Goal: Complete application form: Complete application form

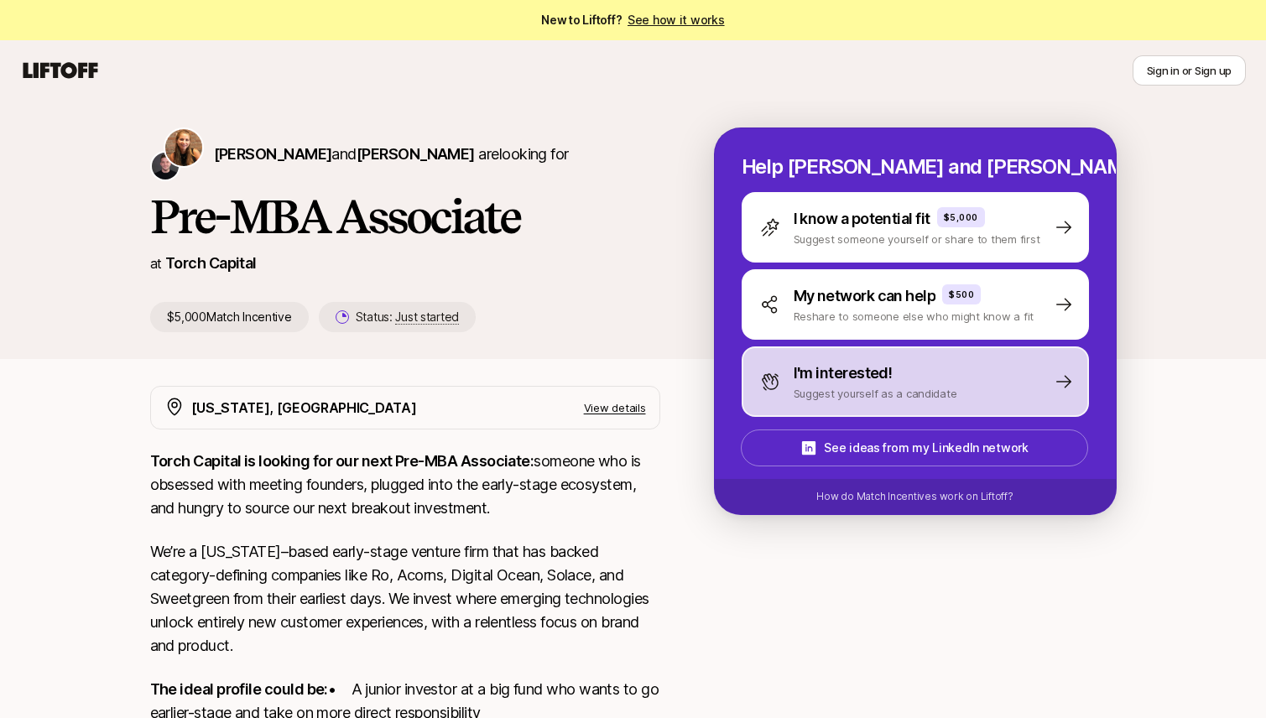
click at [855, 371] on p "I'm interested!" at bounding box center [843, 373] width 99 height 23
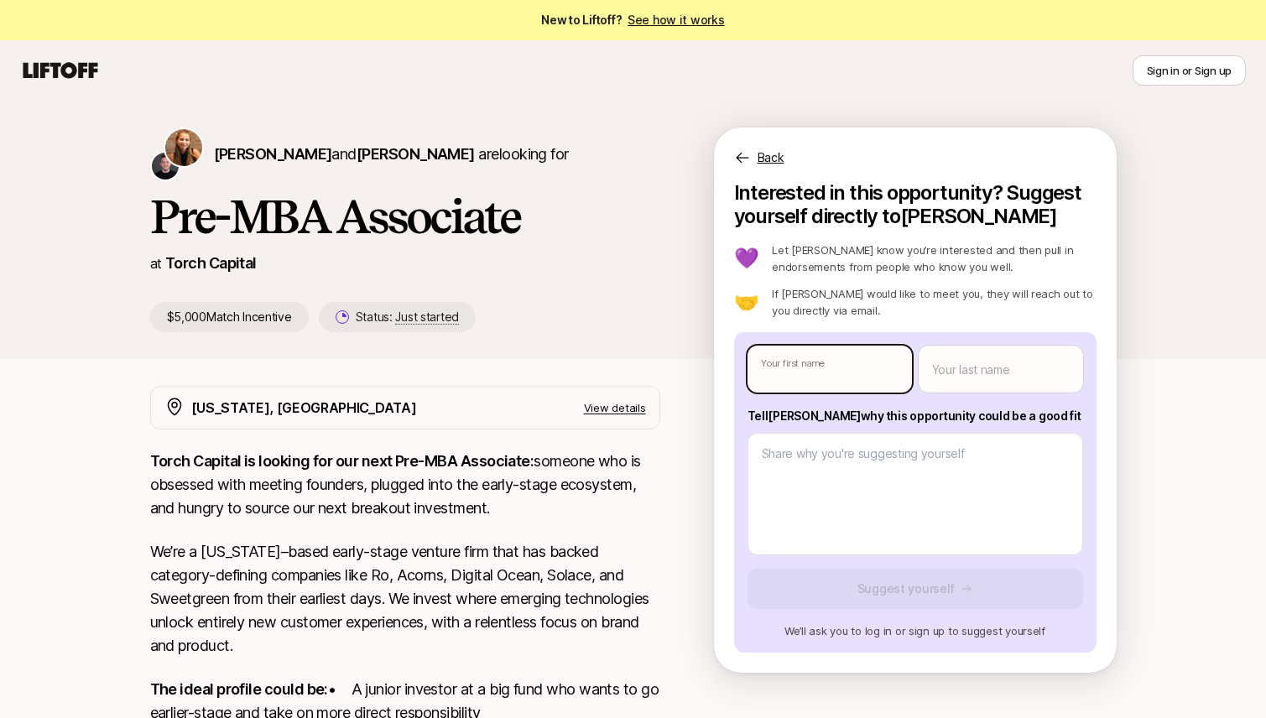
click at [850, 371] on body "New to Liftoff? See how it works Sign in or Sign up Sign in or Sign up [PERSON_…" at bounding box center [633, 359] width 1266 height 718
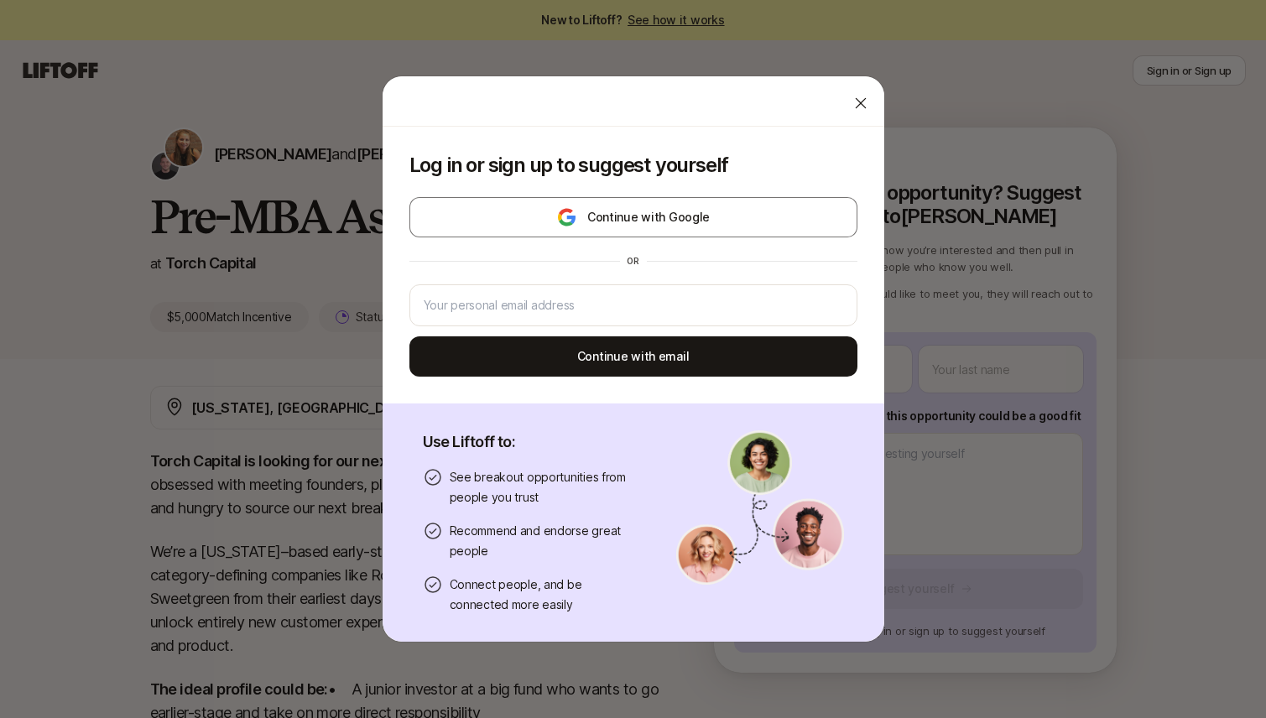
click at [866, 104] on icon at bounding box center [860, 103] width 17 height 17
click at [782, 366] on body "New to Liftoff? See how it works Sign in or Sign up Sign in or Sign up [PERSON_…" at bounding box center [633, 359] width 1266 height 718
click at [857, 101] on icon at bounding box center [860, 103] width 17 height 17
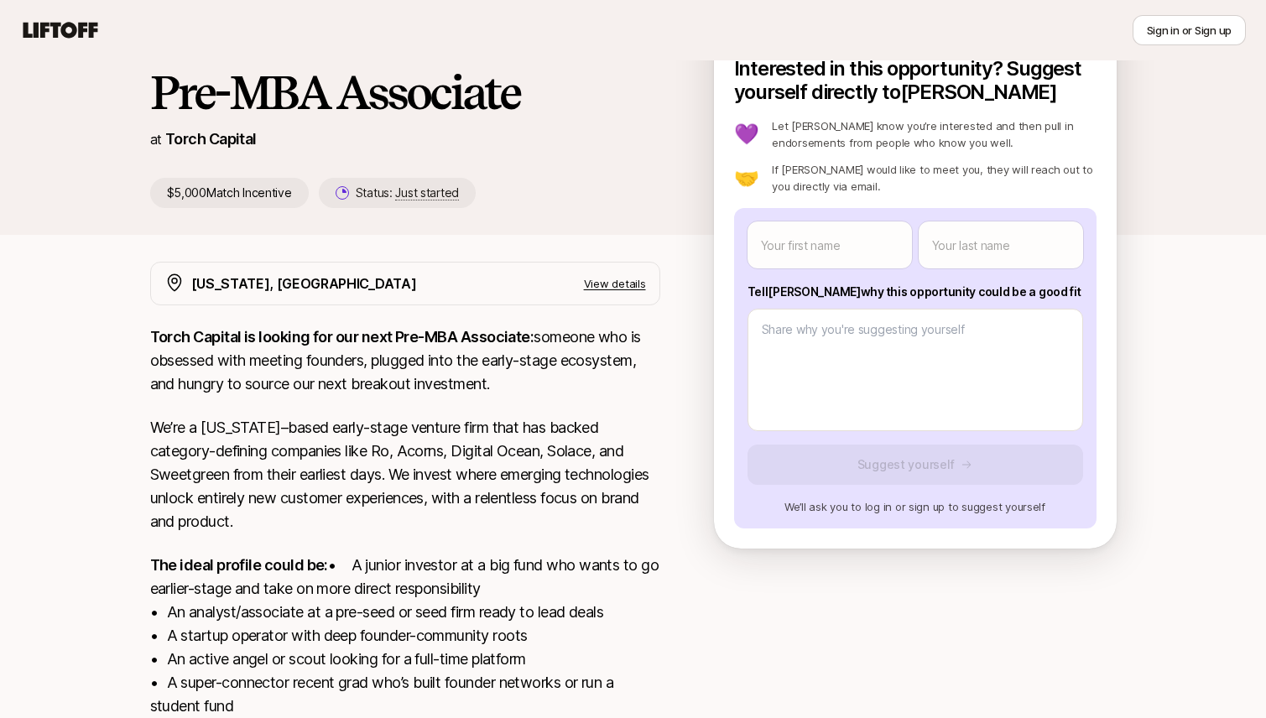
scroll to position [119, 0]
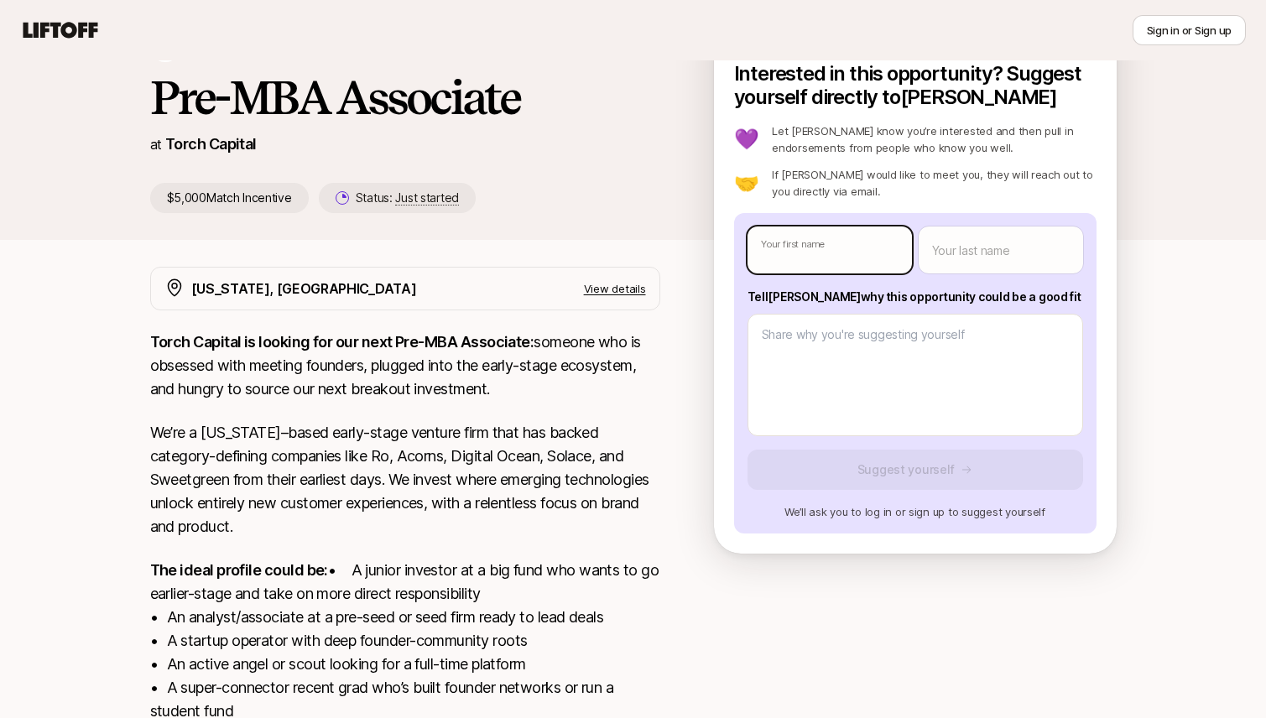
type textarea "x"
click at [794, 246] on body "New to Liftoff? See how it works Sign in or Sign up Sign in or Sign up [PERSON_…" at bounding box center [633, 240] width 1266 height 718
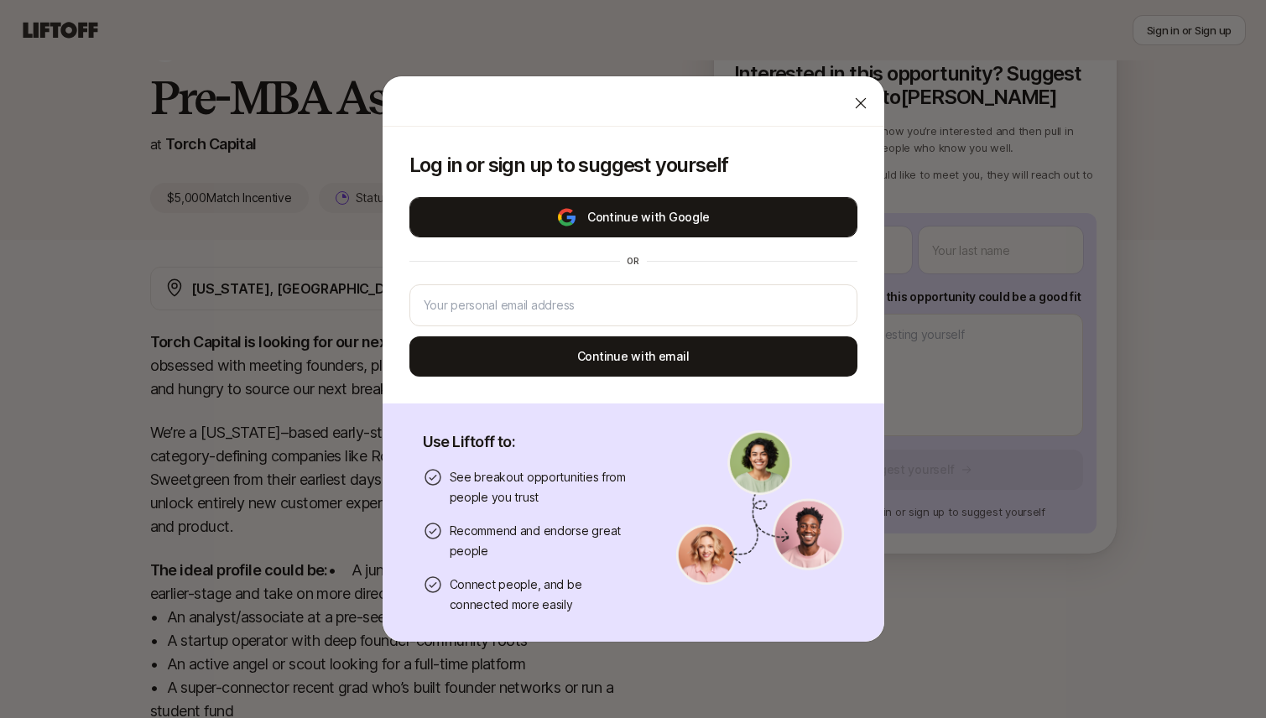
click at [783, 216] on button "Continue with Google" at bounding box center [633, 217] width 448 height 40
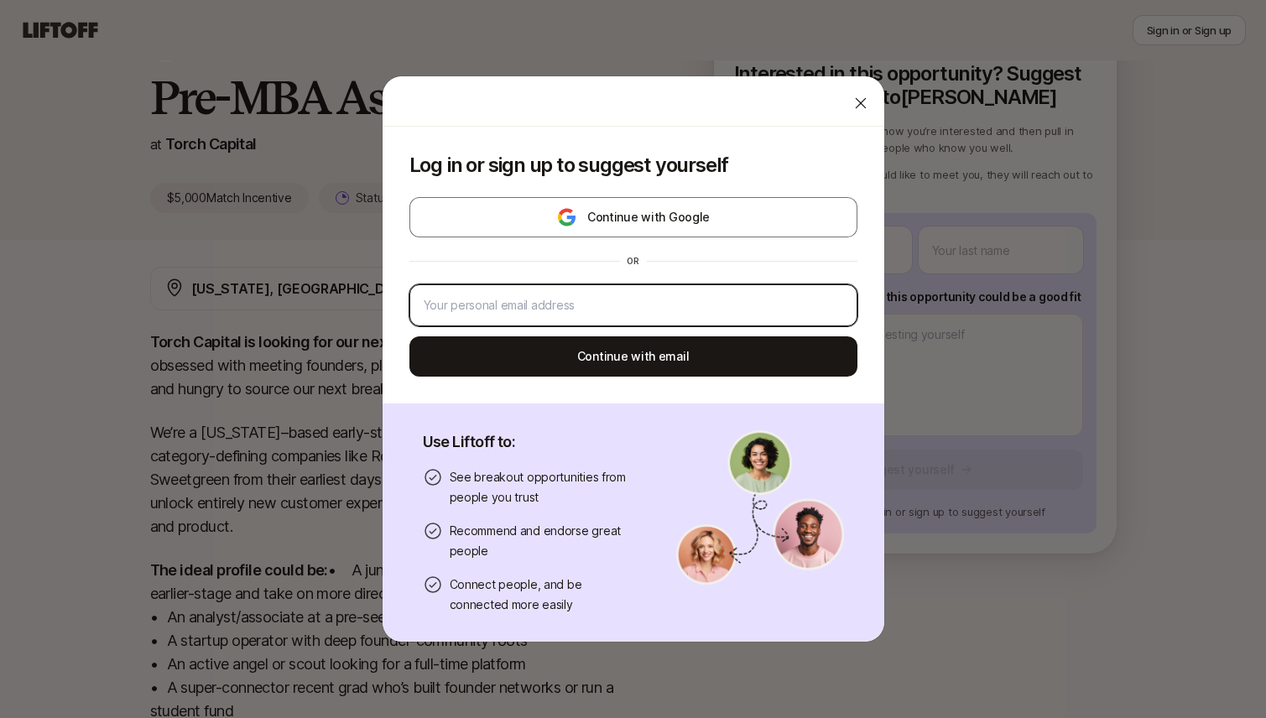
click at [711, 315] on input "email" at bounding box center [633, 305] width 419 height 20
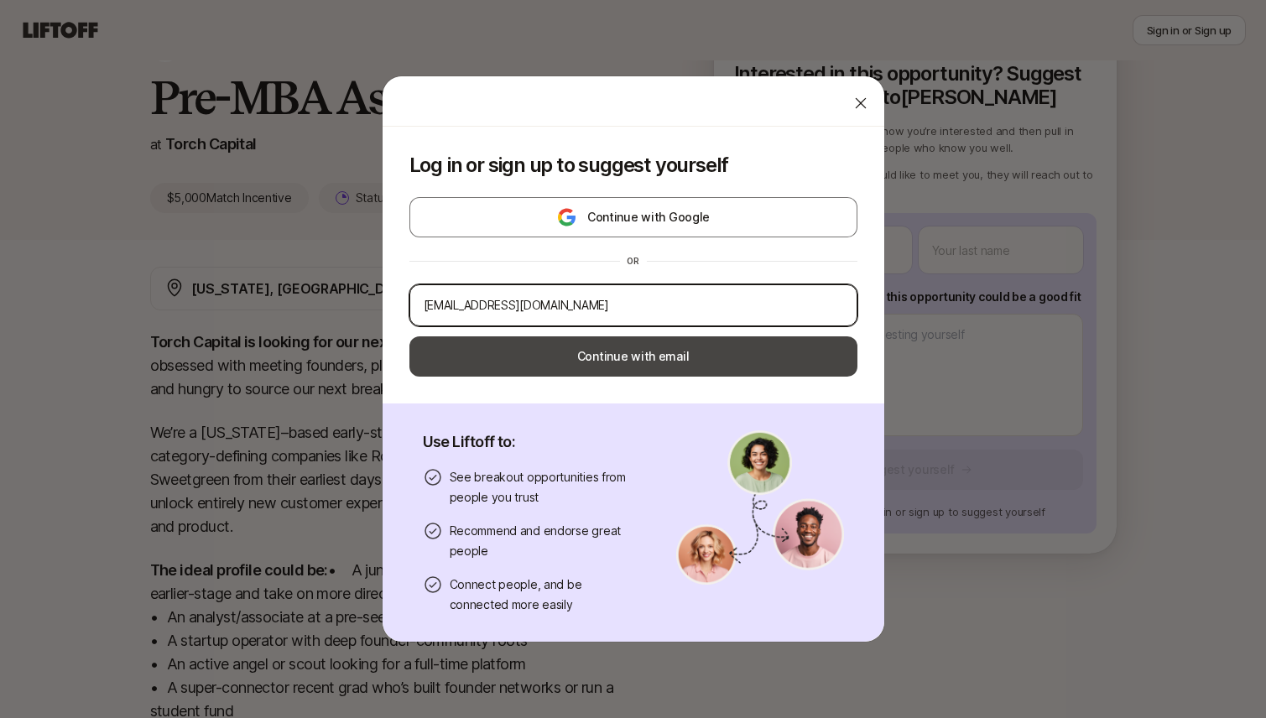
type input "[EMAIL_ADDRESS][DOMAIN_NAME]"
click at [449, 367] on button "Continue with email" at bounding box center [633, 356] width 448 height 40
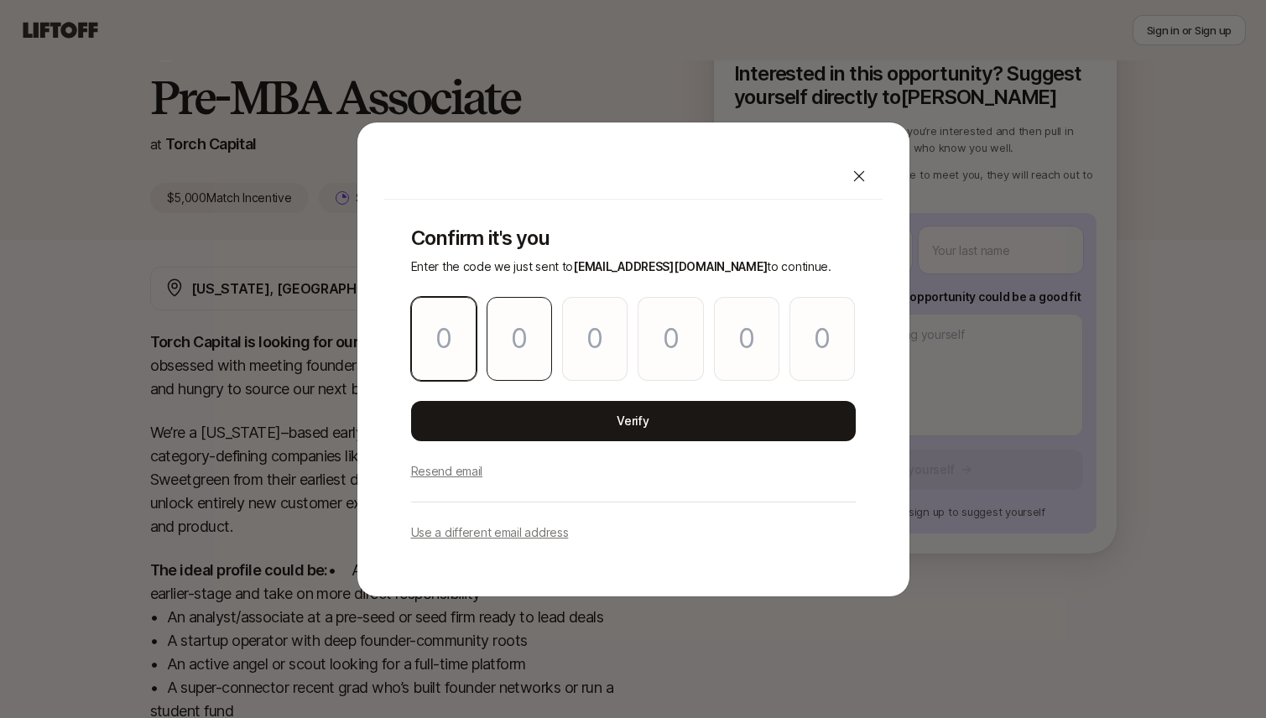
type input "2"
type input "0"
type input "2"
type input "4"
type input "2"
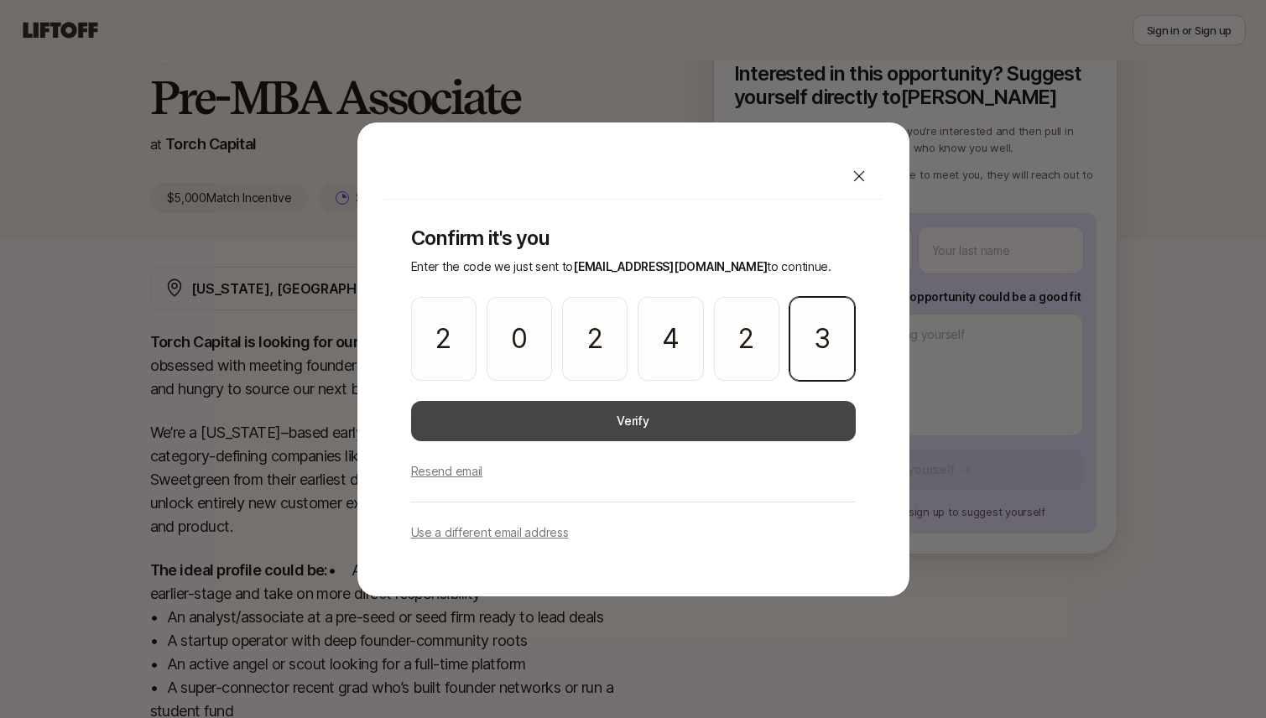
type input "3"
click at [582, 425] on button "Verify" at bounding box center [633, 421] width 445 height 40
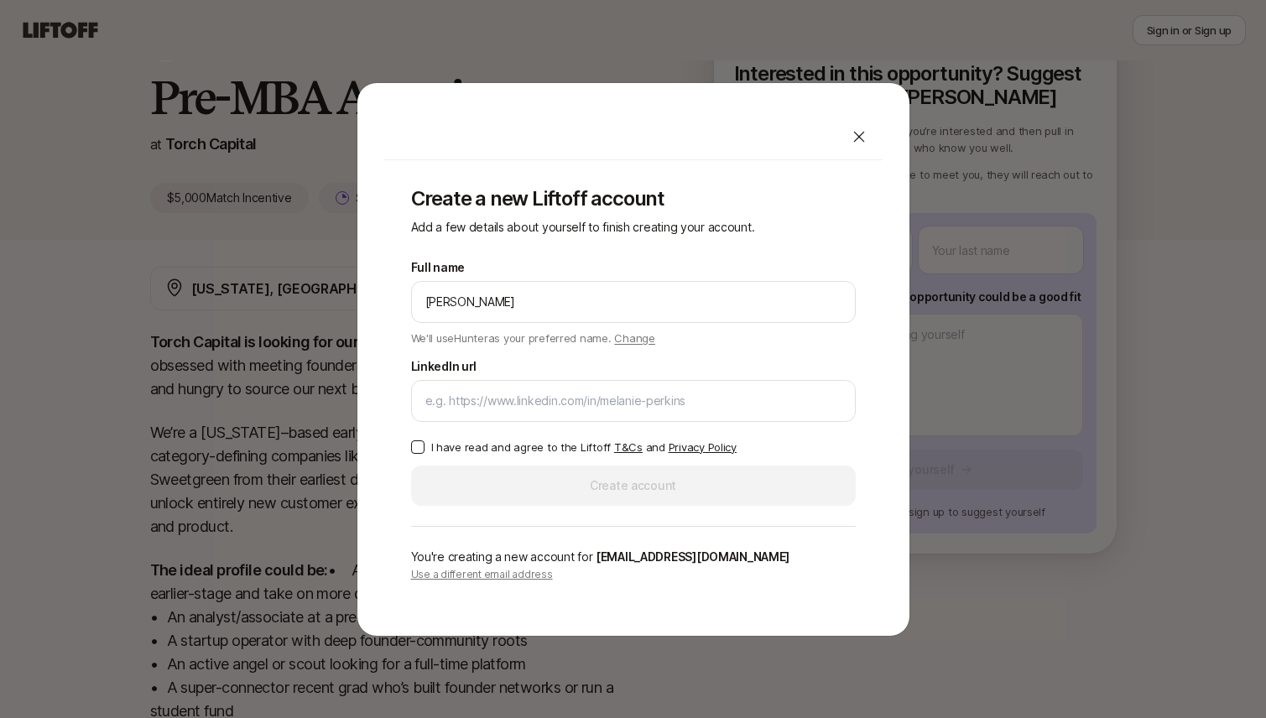
type input "[PERSON_NAME]"
click at [419, 373] on label "LinkedIn url" at bounding box center [444, 367] width 66 height 20
click at [425, 391] on input "LinkedIn url" at bounding box center [633, 401] width 416 height 20
click at [430, 392] on input "LinkedIn url" at bounding box center [633, 401] width 416 height 20
paste input "[URL][DOMAIN_NAME][PERSON_NAME]"
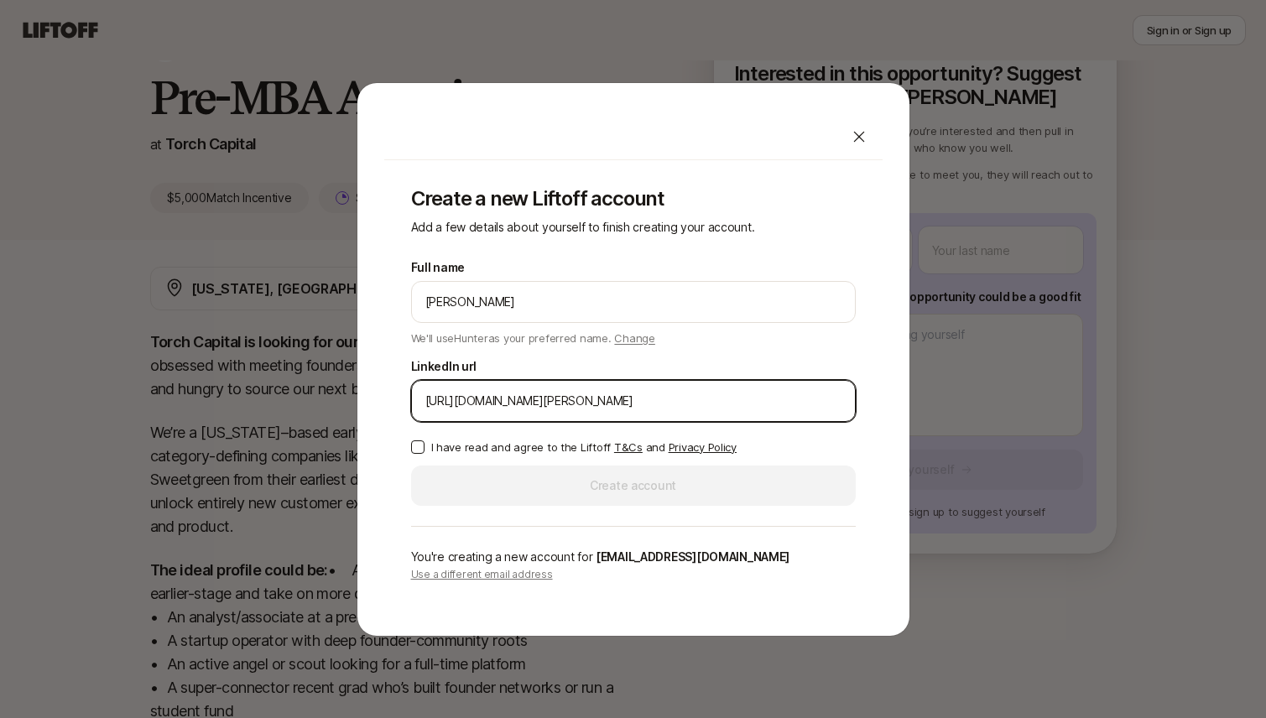
type input "[URL][DOMAIN_NAME][PERSON_NAME]"
click at [544, 492] on div "Full name [PERSON_NAME] We'll use Hunter as your preferred name. Change Preferr…" at bounding box center [633, 382] width 445 height 248
click at [418, 445] on button "I have read and agree to the Liftoff T&Cs and Privacy Policy" at bounding box center [417, 446] width 13 height 13
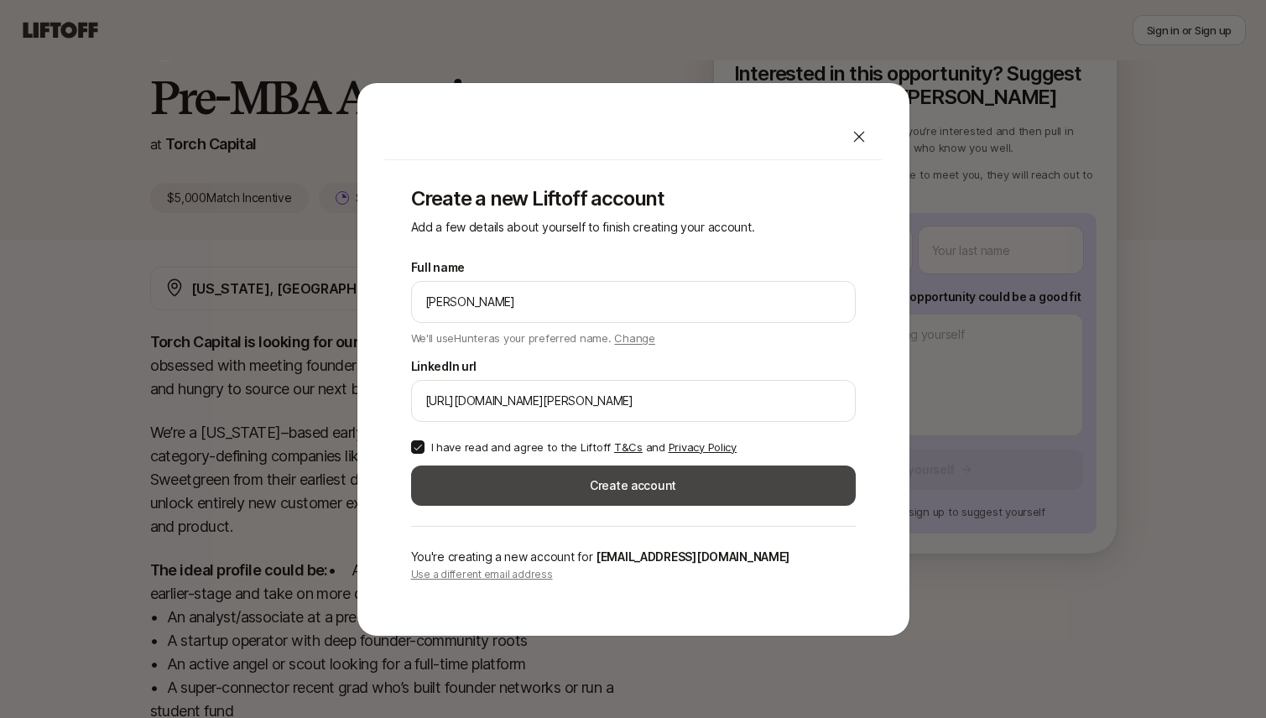
click at [478, 473] on button "Create account" at bounding box center [633, 486] width 445 height 40
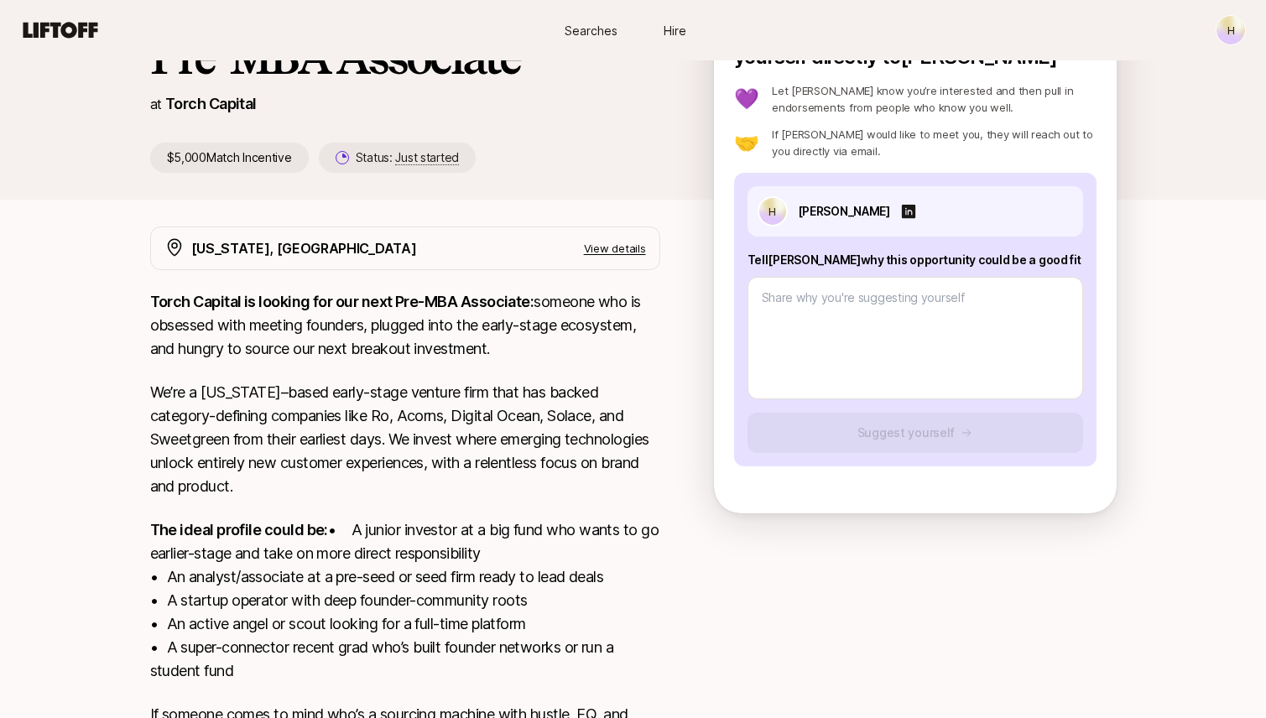
scroll to position [119, 0]
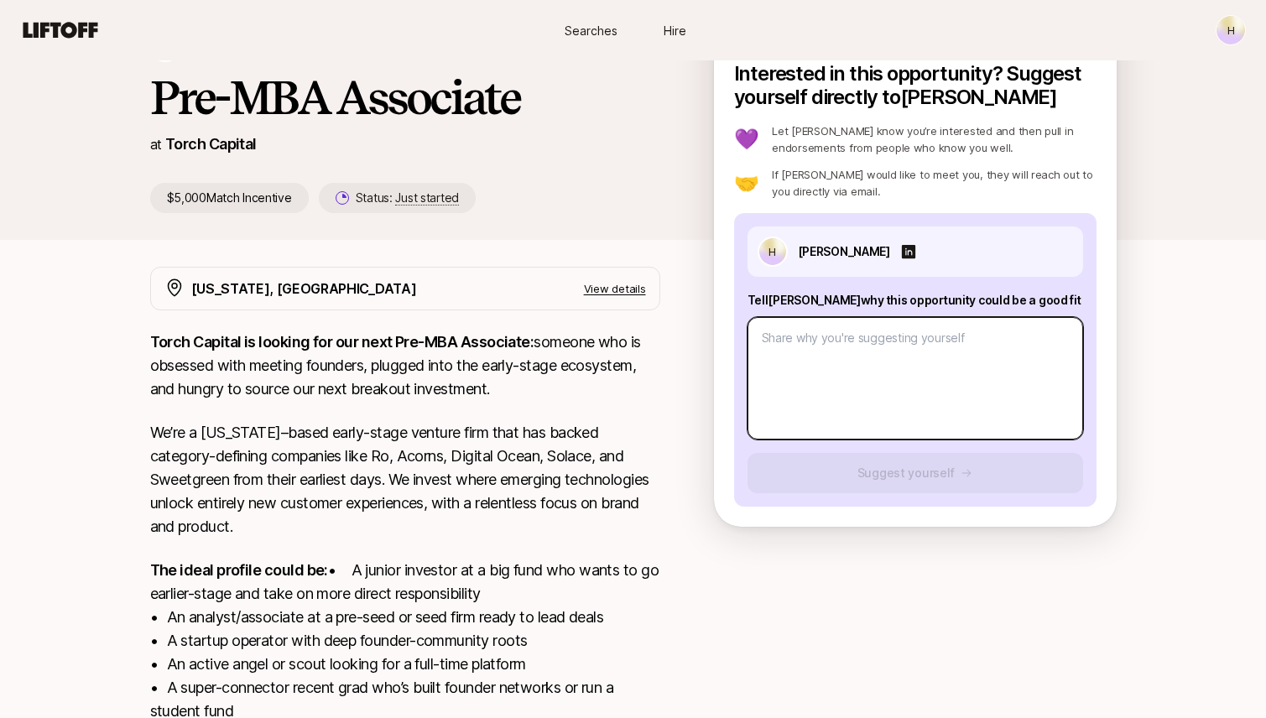
click at [809, 376] on textarea at bounding box center [916, 378] width 336 height 122
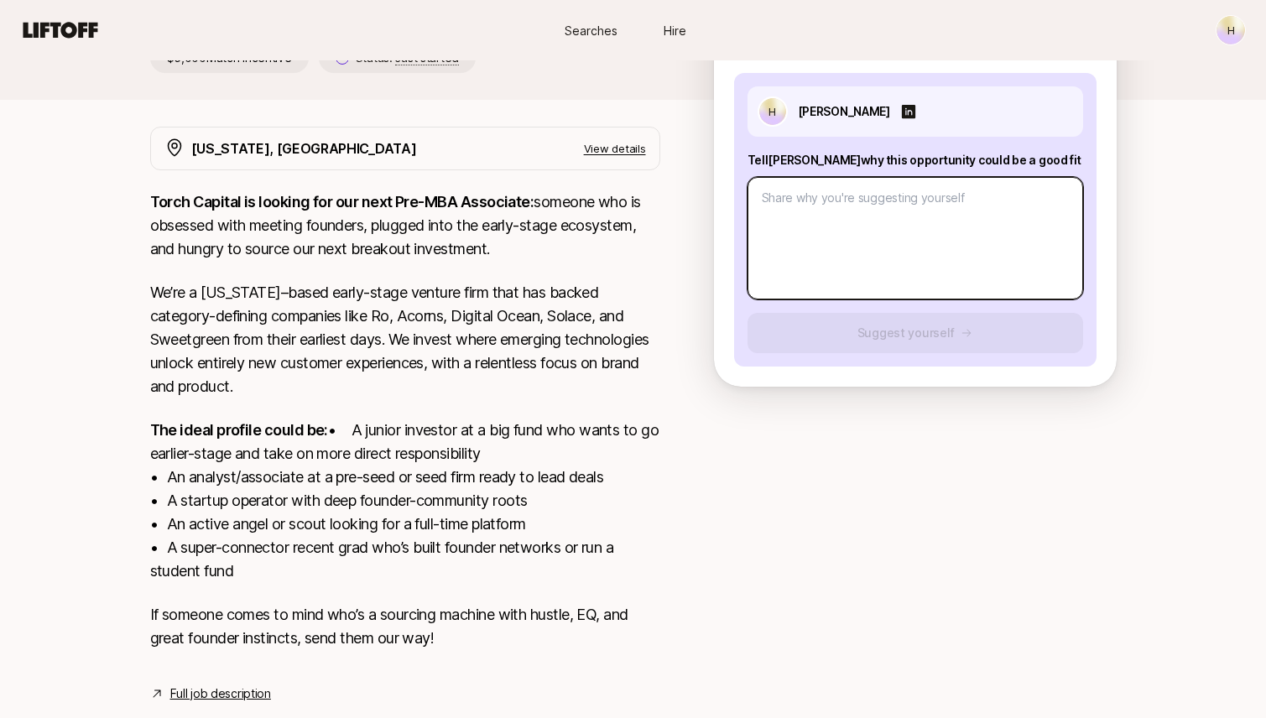
scroll to position [263, 0]
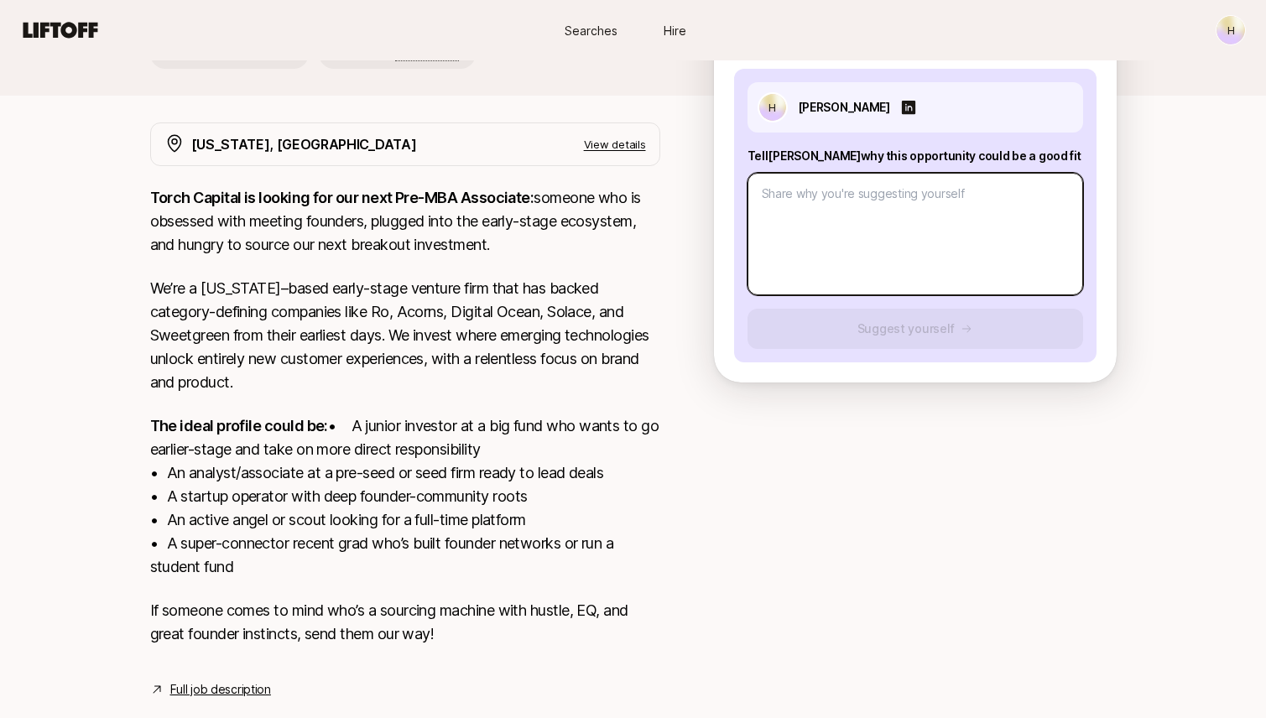
click at [828, 250] on textarea at bounding box center [916, 234] width 336 height 122
type textarea "x"
type textarea "I"
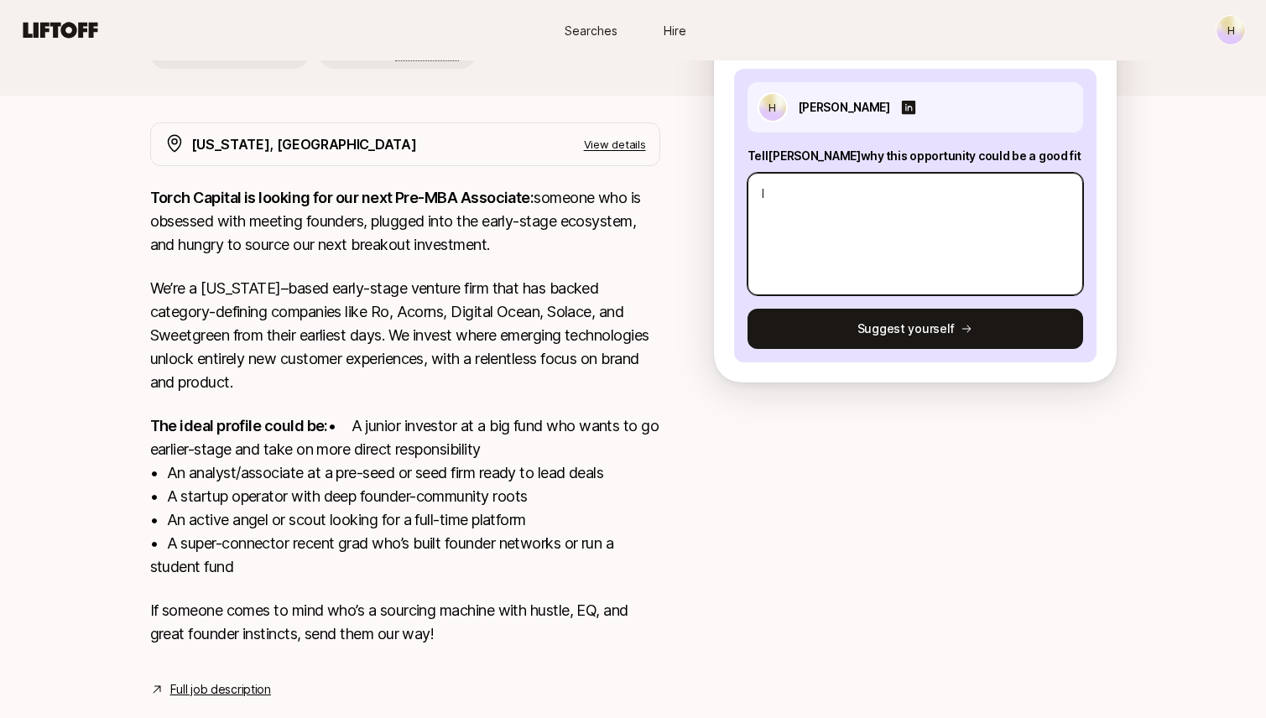
type textarea "x"
type textarea "I"
type textarea "x"
type textarea "I a"
type textarea "x"
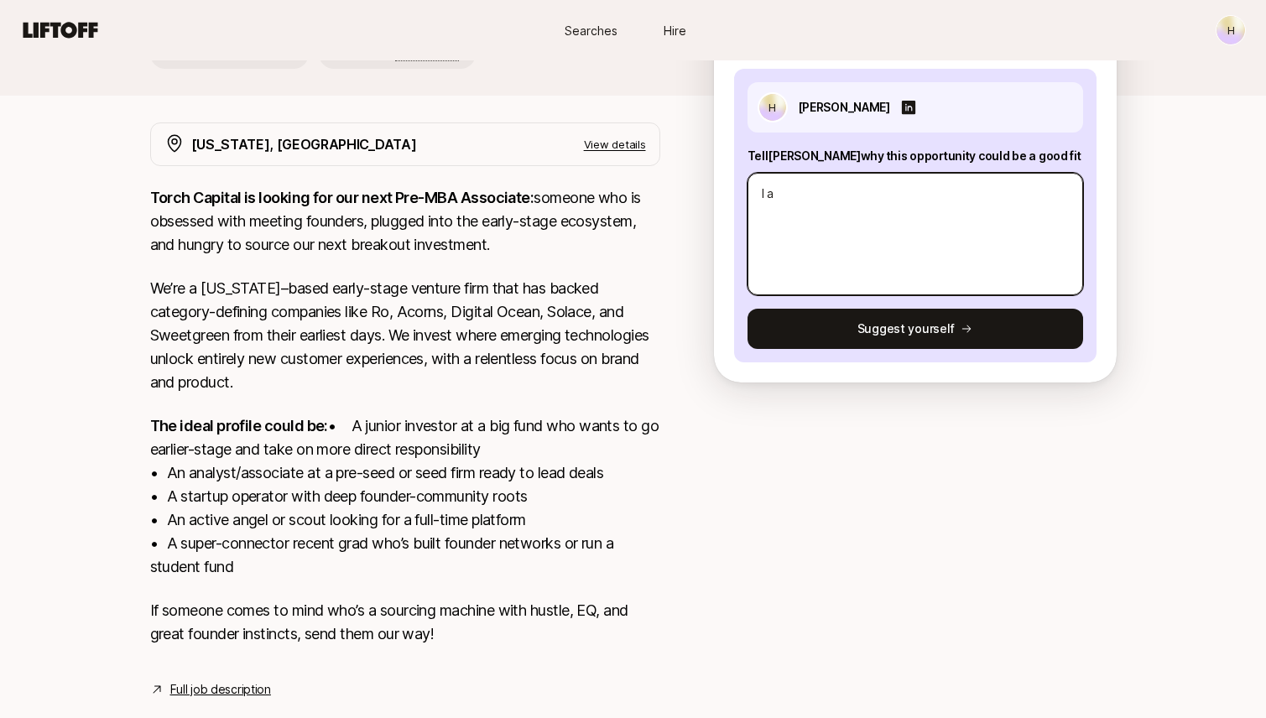
type textarea "I am"
type textarea "x"
type textarea "I am"
type textarea "x"
type textarea "I am"
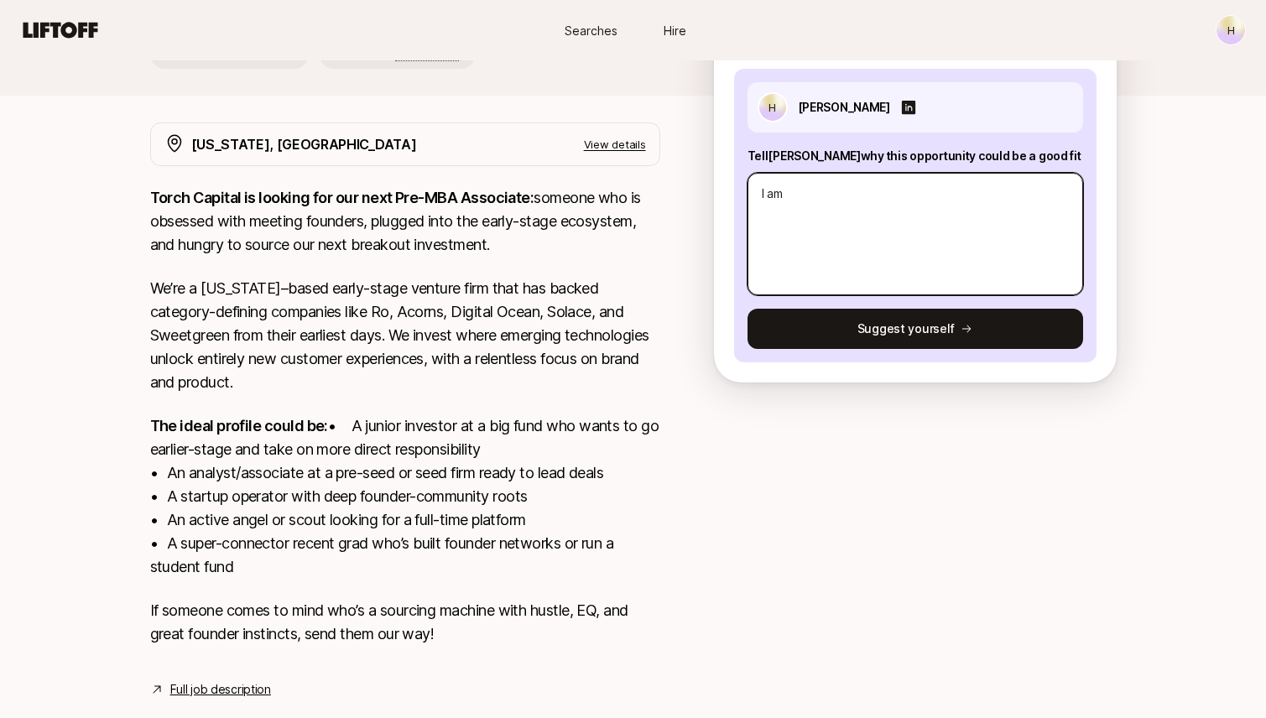
type textarea "x"
type textarea "I a"
type textarea "x"
type textarea "I"
type textarea "x"
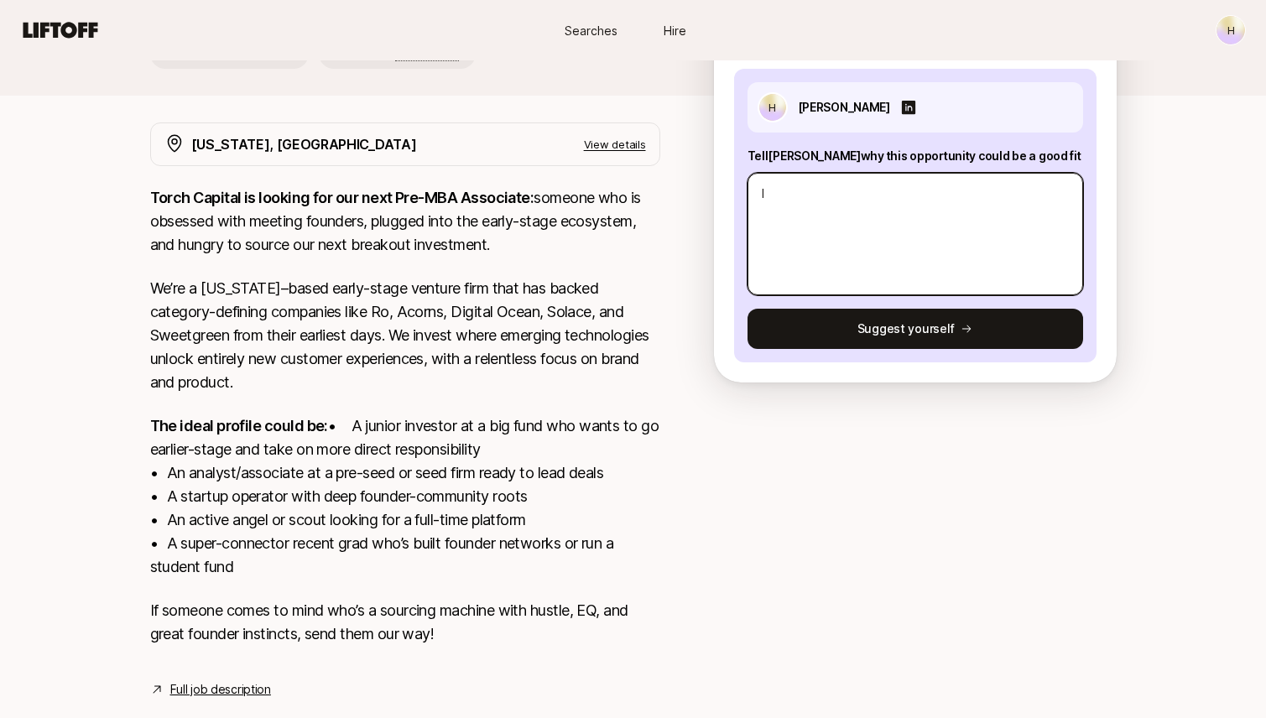
type textarea "I"
type textarea "x"
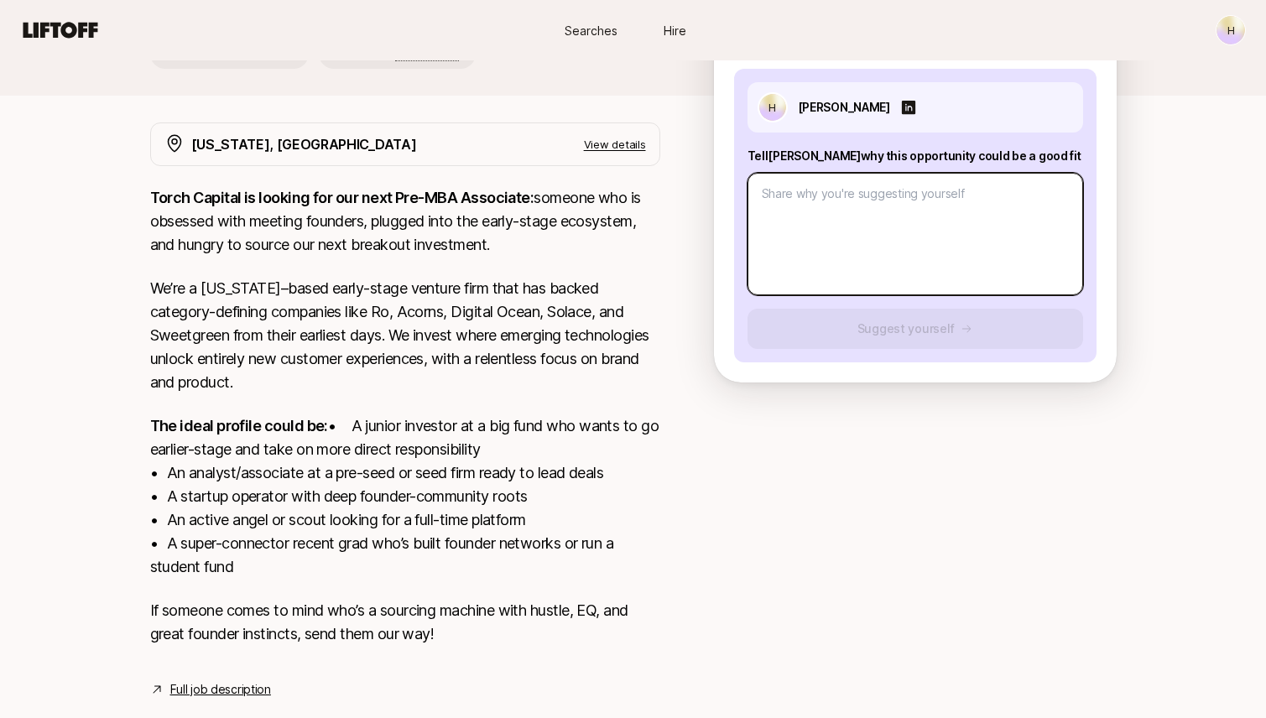
type textarea "x"
type textarea "H"
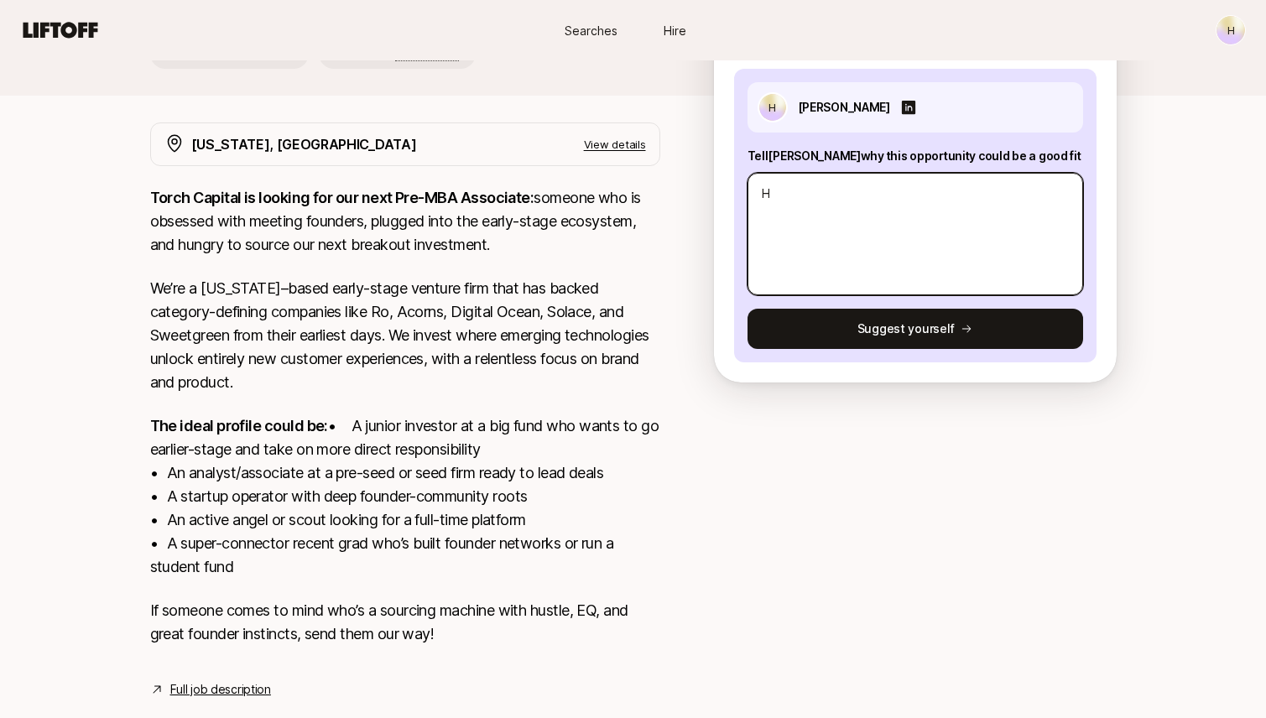
type textarea "x"
type textarea "He"
type textarea "x"
type textarea "Hel"
type textarea "x"
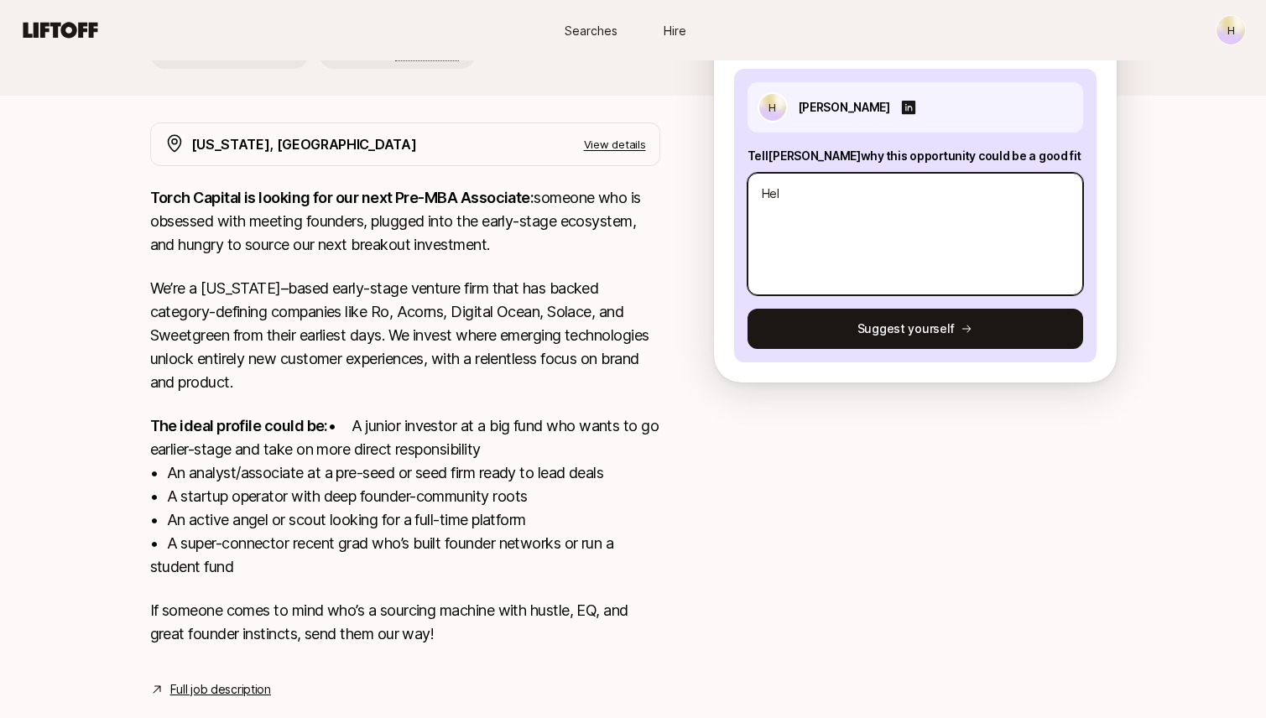
type textarea "Hell"
type textarea "x"
type textarea "Hello"
type textarea "x"
type textarea "Hello"
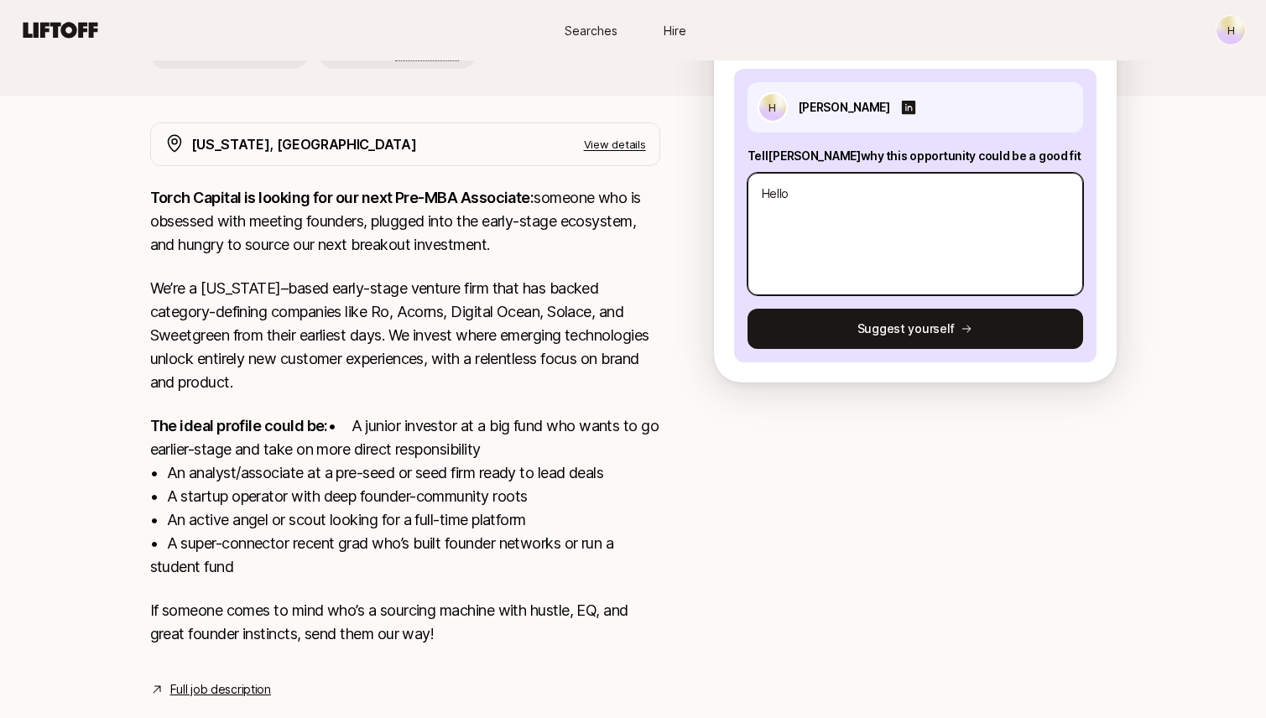
type textarea "x"
type textarea "Hello1"
type textarea "x"
type textarea "Hello1"
type textarea "x"
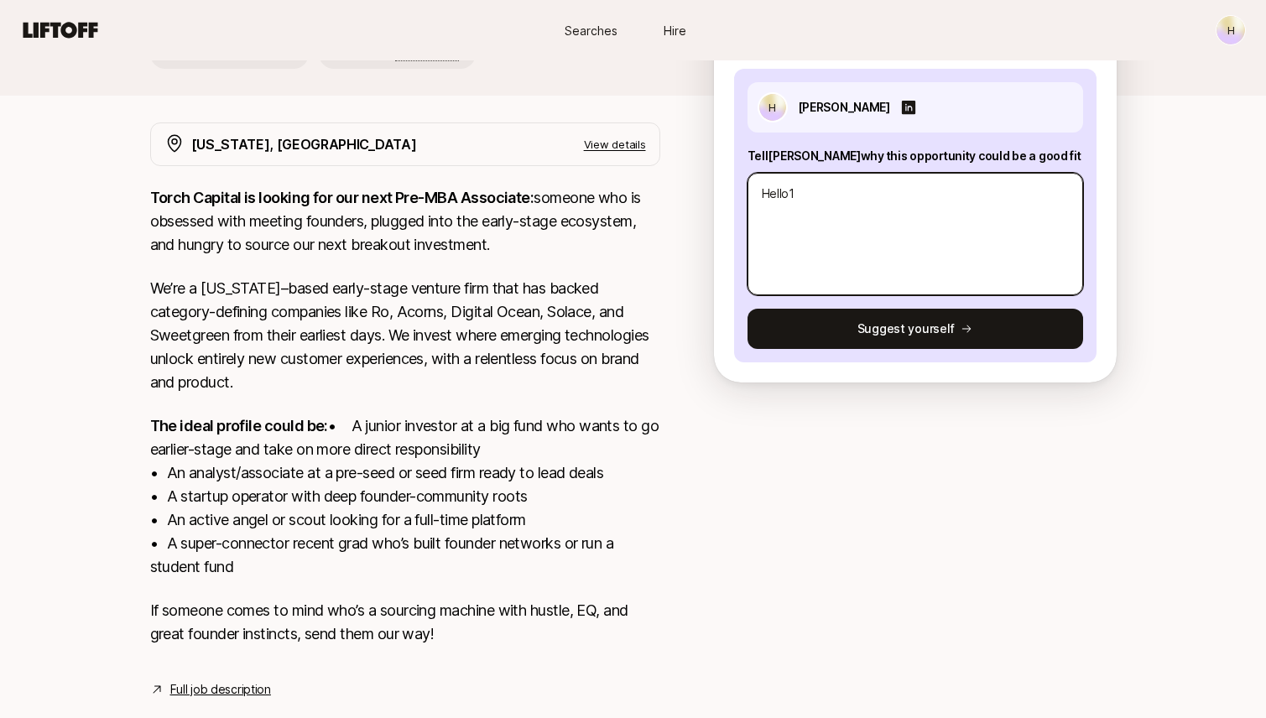
type textarea "Hello1"
type textarea "x"
type textarea "Hello1!"
type textarea "x"
type textarea "Hello1"
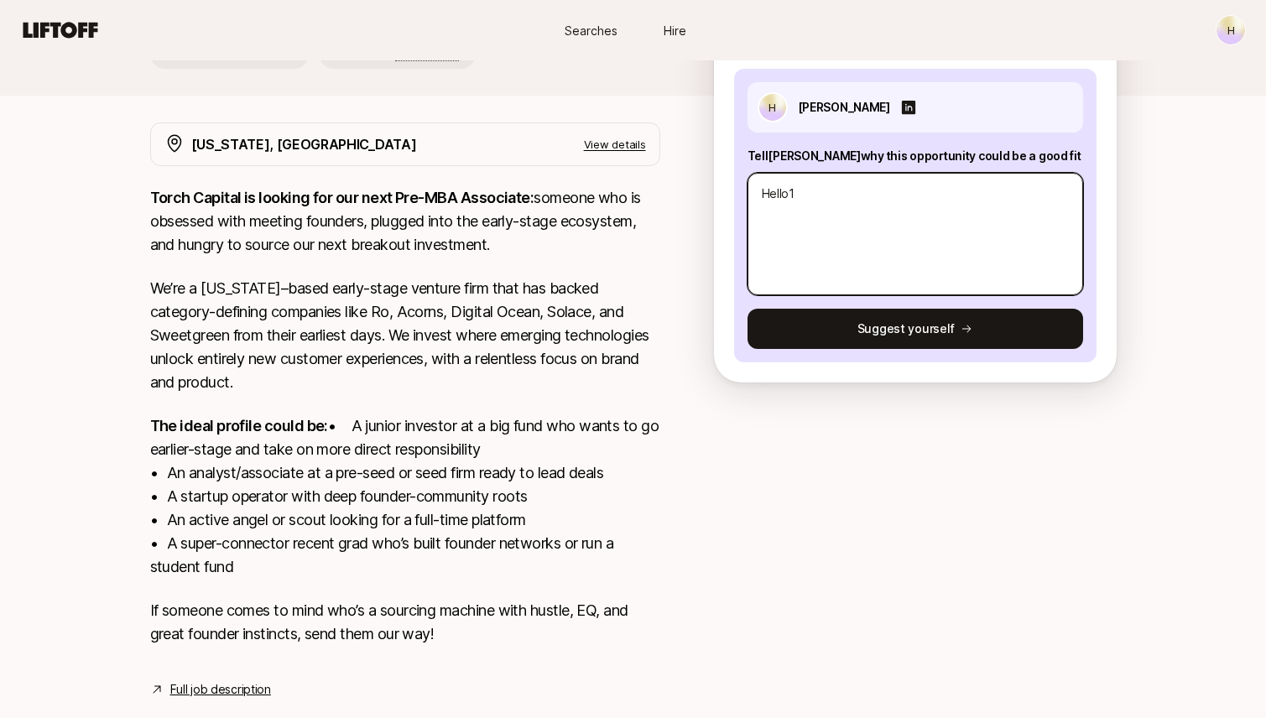
type textarea "x"
type textarea "Hello"
type textarea "x"
type textarea "Hello!"
type textarea "x"
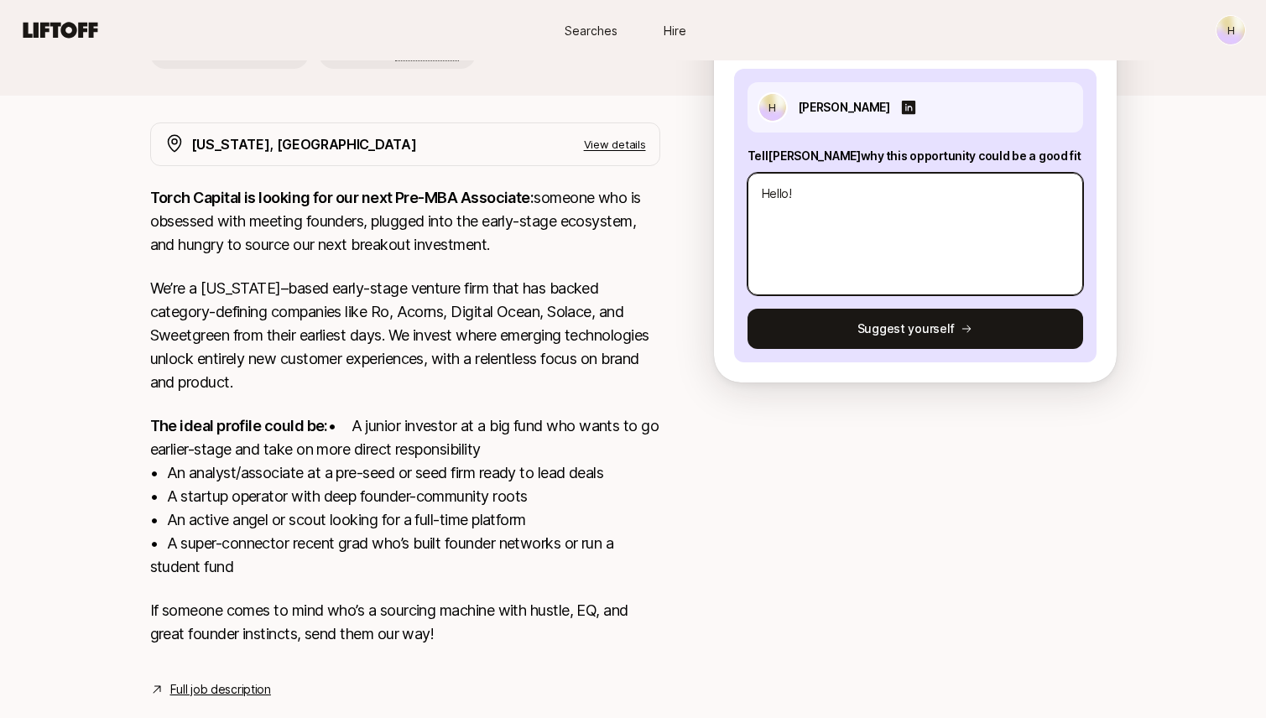
type textarea "Hello!"
paste textarea "My name is [PERSON_NAME], and I am writing to enquire about your opening for a …"
type textarea "x"
type textarea "Hello! My name is [PERSON_NAME], and I am writing to enquire about your opening…"
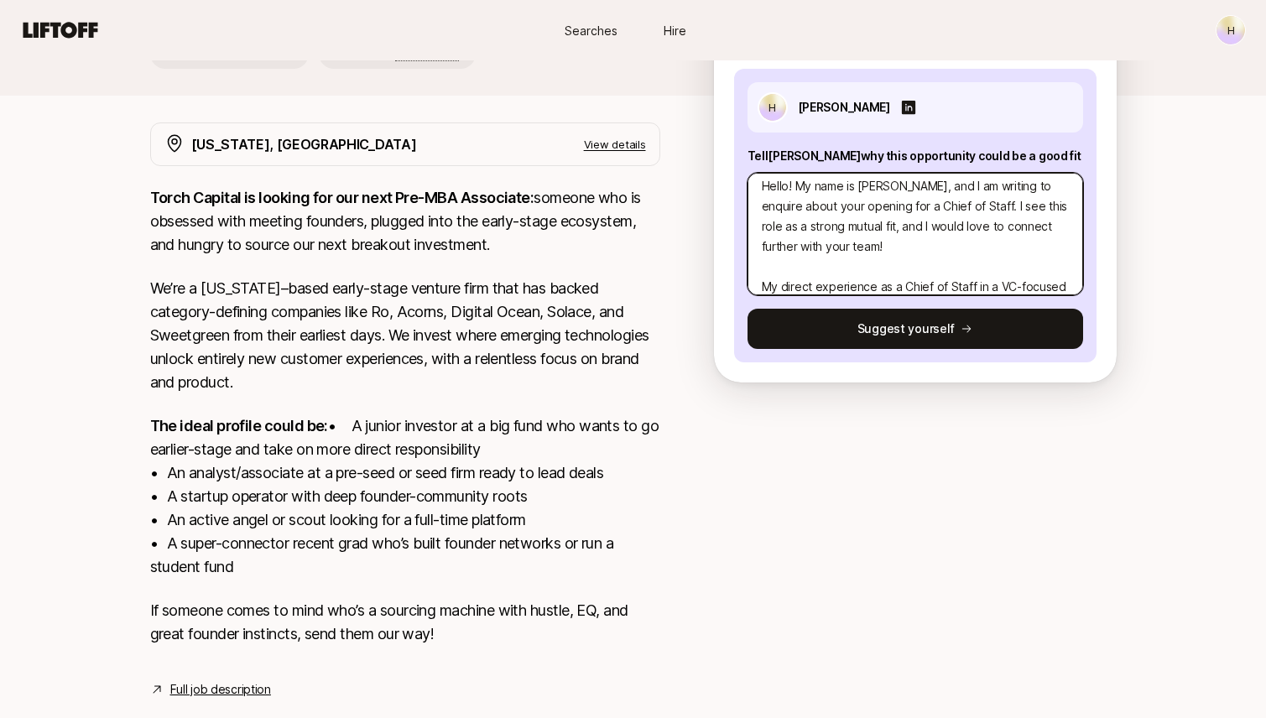
scroll to position [0, 0]
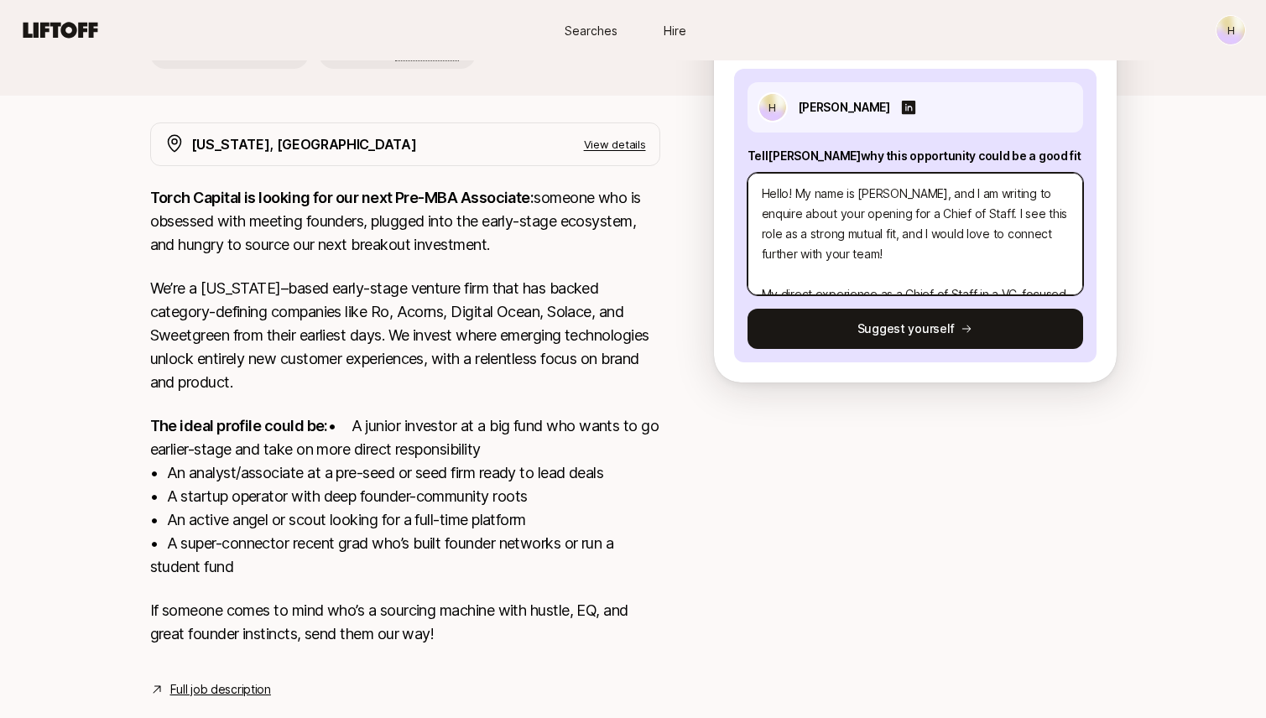
drag, startPoint x: 898, startPoint y: 214, endPoint x: 965, endPoint y: 212, distance: 67.1
click at [965, 212] on textarea "Hello! My name is [PERSON_NAME], and I am writing to enquire about your opening…" at bounding box center [916, 234] width 336 height 122
type textarea "x"
type textarea "Hello! My name is [PERSON_NAME], and I am writing to enquire about your opening…"
type textarea "x"
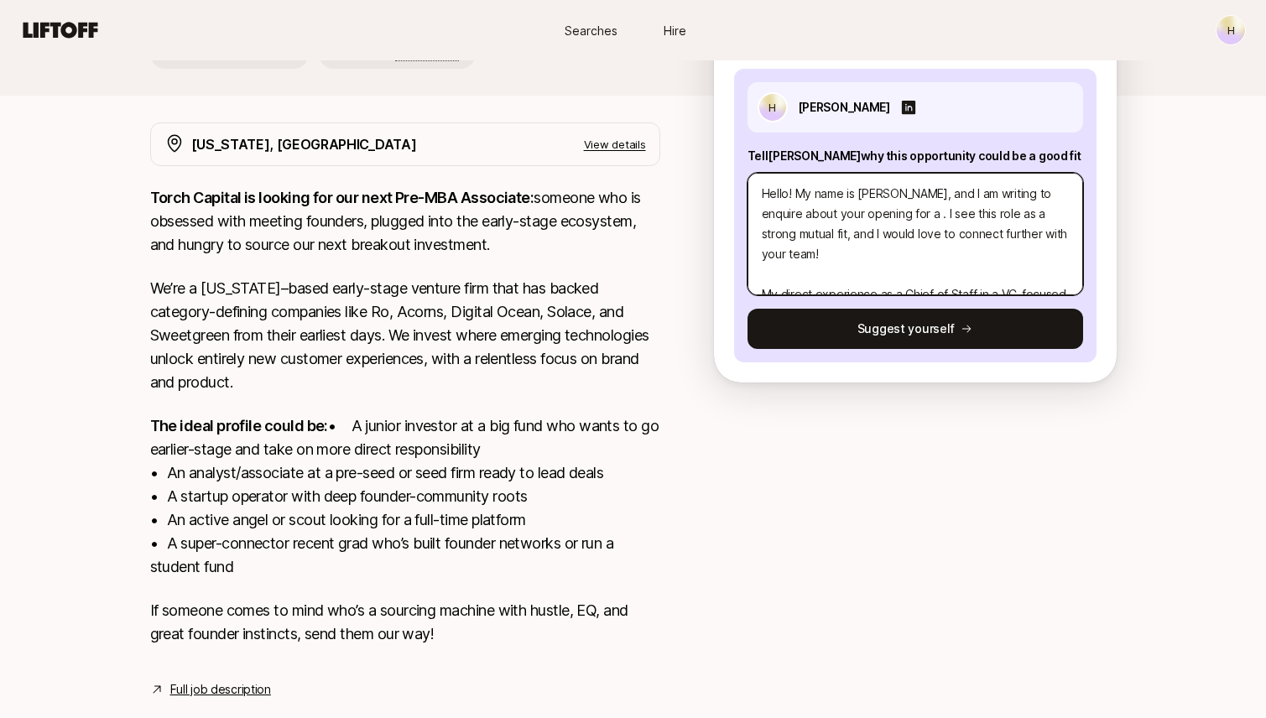
type textarea "Hello! My name is [PERSON_NAME], and I am writing to enquire about your opening…"
type textarea "x"
type textarea "Hello! My name is [PERSON_NAME], and I am writing to enquire about your opening…"
type textarea "x"
type textarea "Hello! My name is [PERSON_NAME], and I am writing to enquire about your opening…"
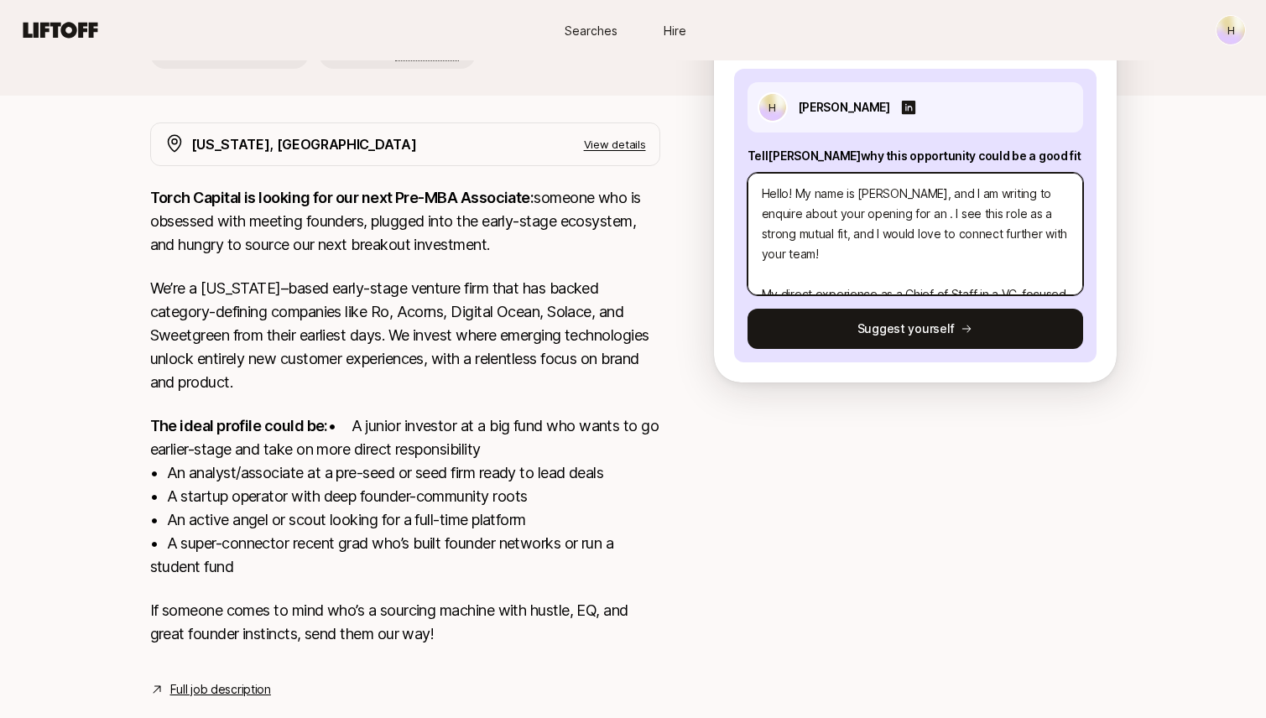
type textarea "x"
type textarea "Hello! My name is [PERSON_NAME], and I am writing to enquire about your opening…"
type textarea "x"
type textarea "Hello! My name is [PERSON_NAME], and I am writing to enquire about your opening…"
type textarea "x"
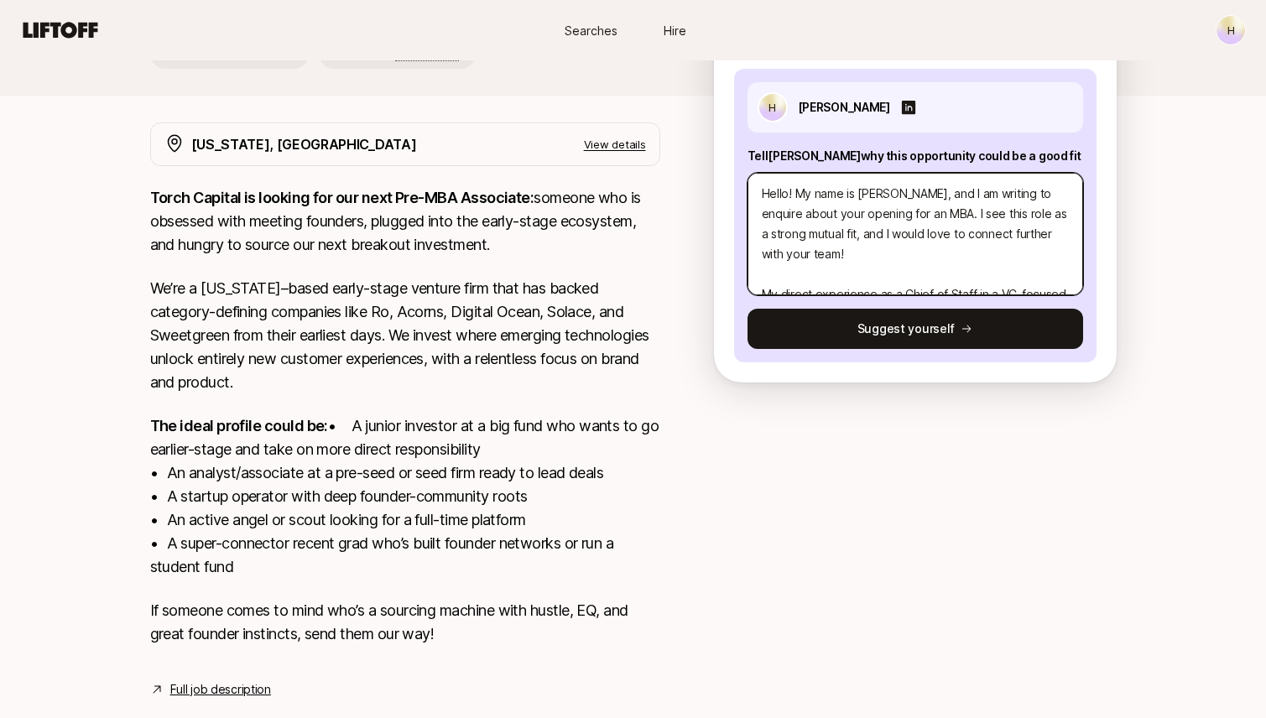
type textarea "Hello! My name is [PERSON_NAME], and I am writing to enquire about your opening…"
type textarea "x"
type textarea "Hello! My name is [PERSON_NAME], and I am writing to enquire about your opening…"
type textarea "x"
type textarea "Hello! My name is [PERSON_NAME], and I am writing to enquire about your opening…"
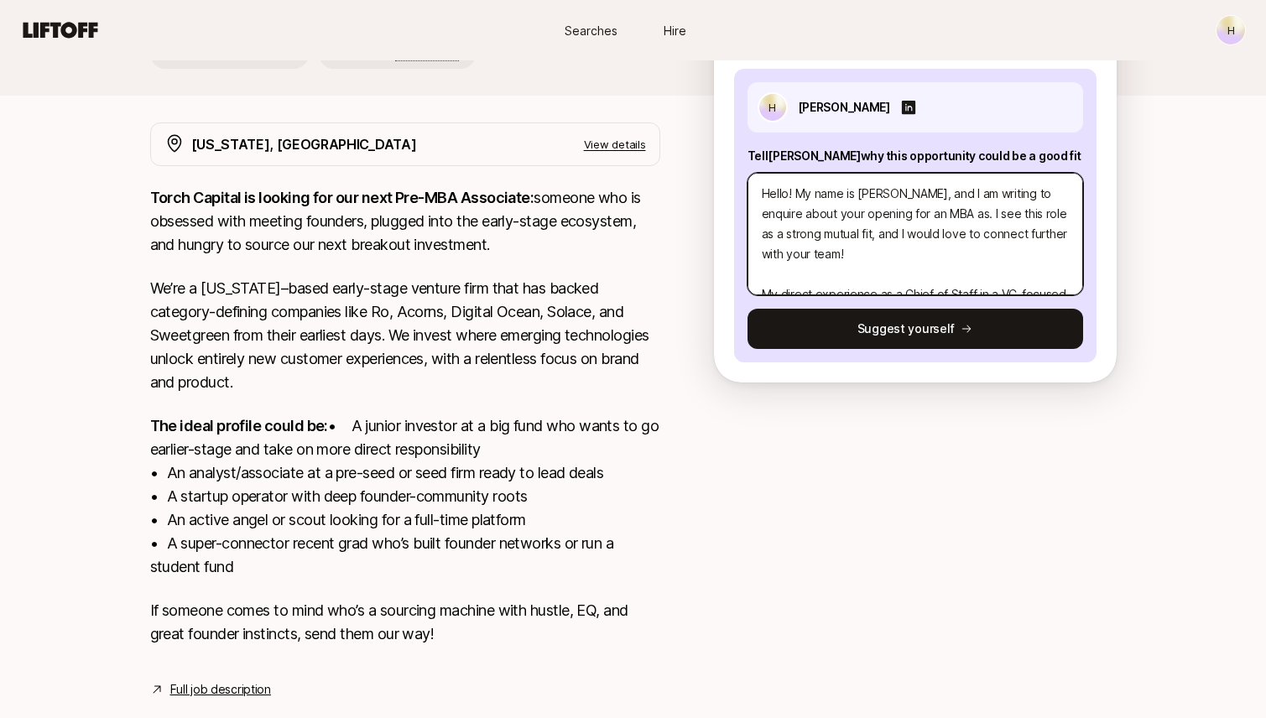
type textarea "x"
type textarea "Hello! My name is [PERSON_NAME], and I am writing to enquire about your opening…"
type textarea "x"
type textarea "Hello! My name is [PERSON_NAME], and I am writing to enquire about your opening…"
type textarea "x"
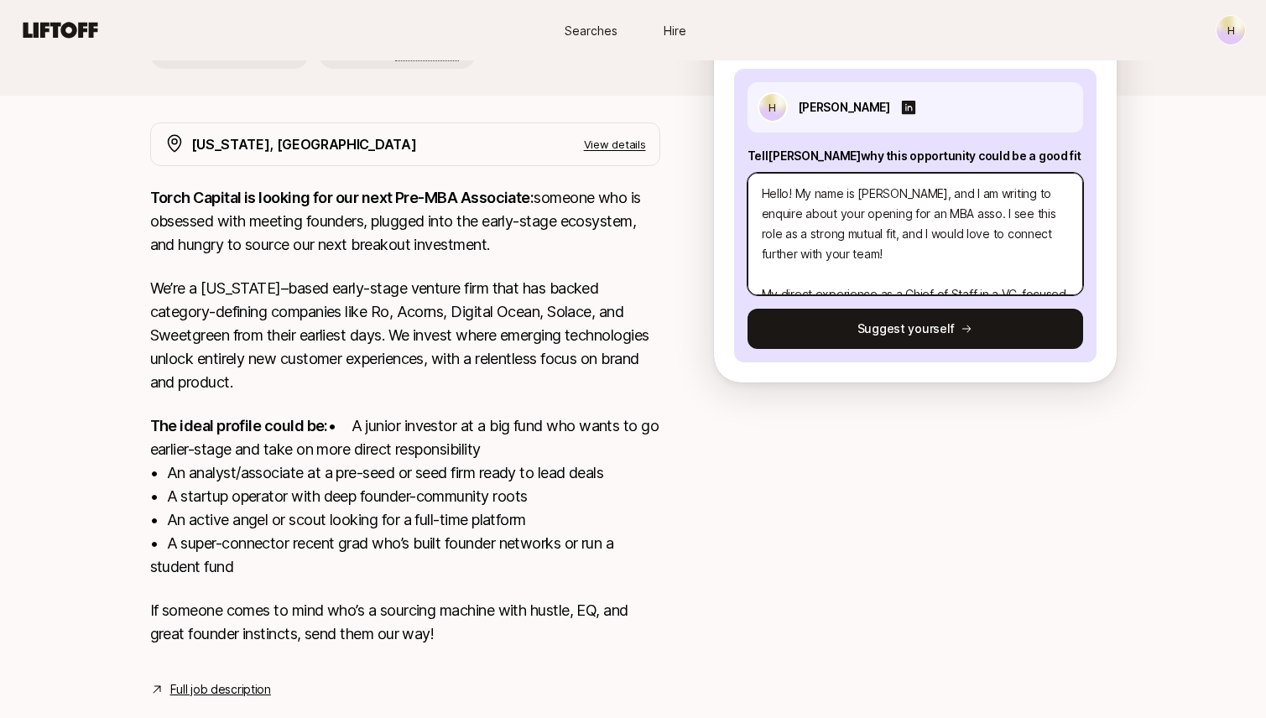
type textarea "Hello! My name is [PERSON_NAME], and I am writing to enquire about your opening…"
type textarea "x"
type textarea "Hello! My name is [PERSON_NAME], and I am writing to enquire about your opening…"
type textarea "x"
type textarea "Hello! My name is [PERSON_NAME], and I am writing to enquire about your opening…"
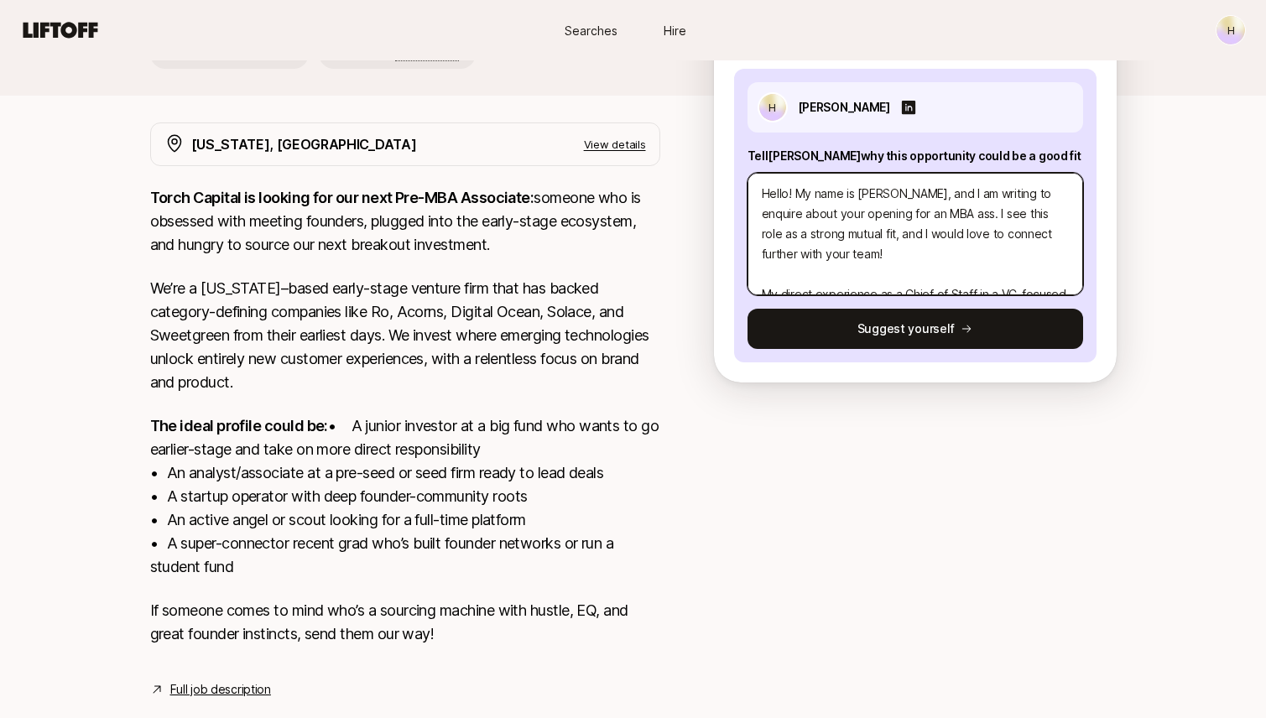
type textarea "x"
type textarea "Hello! My name is [PERSON_NAME], and I am writing to enquire about your opening…"
type textarea "x"
type textarea "Hello! My name is [PERSON_NAME], and I am writing to enquire about your opening…"
type textarea "x"
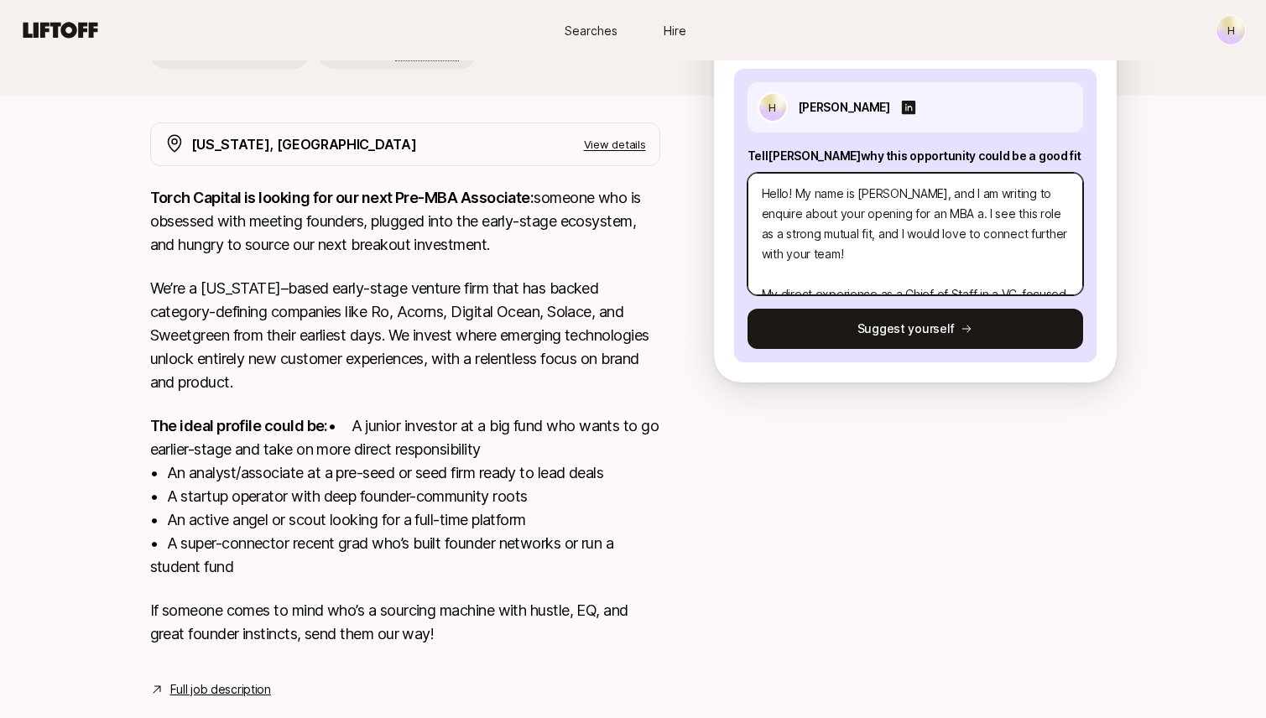
type textarea "Hello! My name is [PERSON_NAME], and I am writing to enquire about your opening…"
type textarea "x"
type textarea "Hello! My name is [PERSON_NAME], and I am writing to enquire about your opening…"
type textarea "x"
type textarea "Hello! My name is [PERSON_NAME], and I am writing to enquire about your opening…"
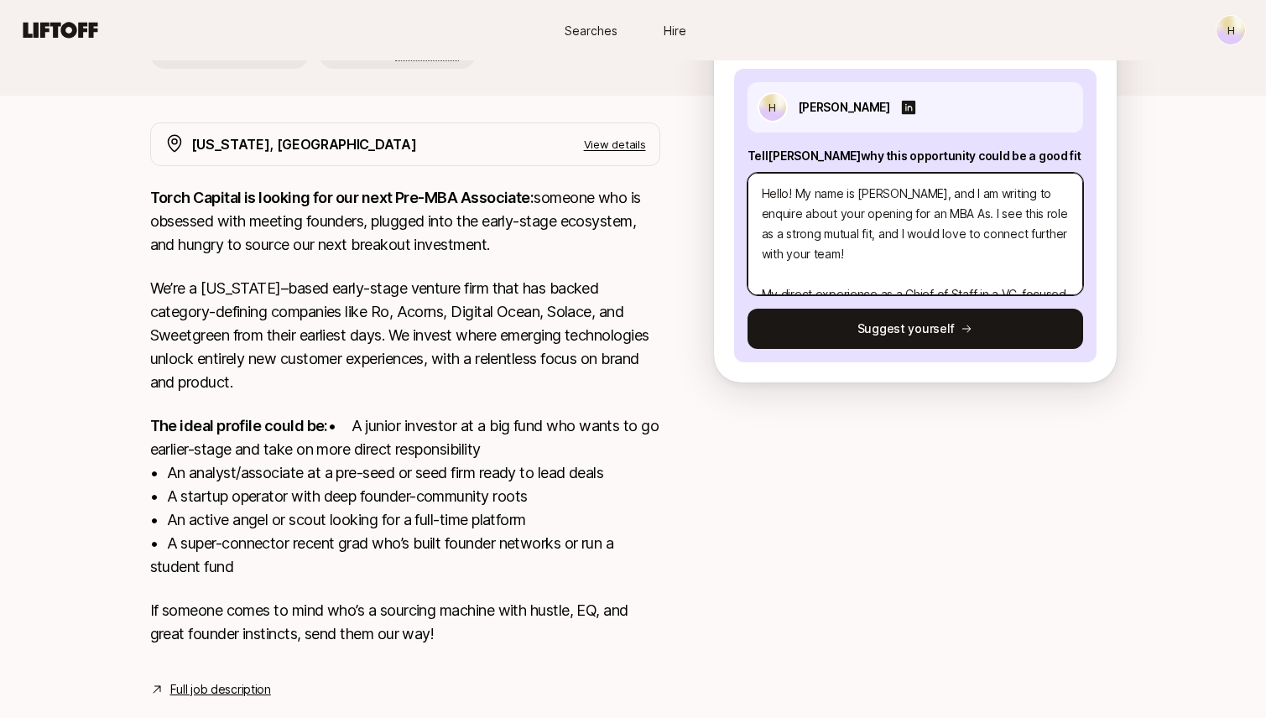
type textarea "x"
type textarea "Hello! My name is [PERSON_NAME], and I am writing to enquire about your opening…"
type textarea "x"
type textarea "Hello! My name is [PERSON_NAME], and I am writing to enquire about your opening…"
type textarea "x"
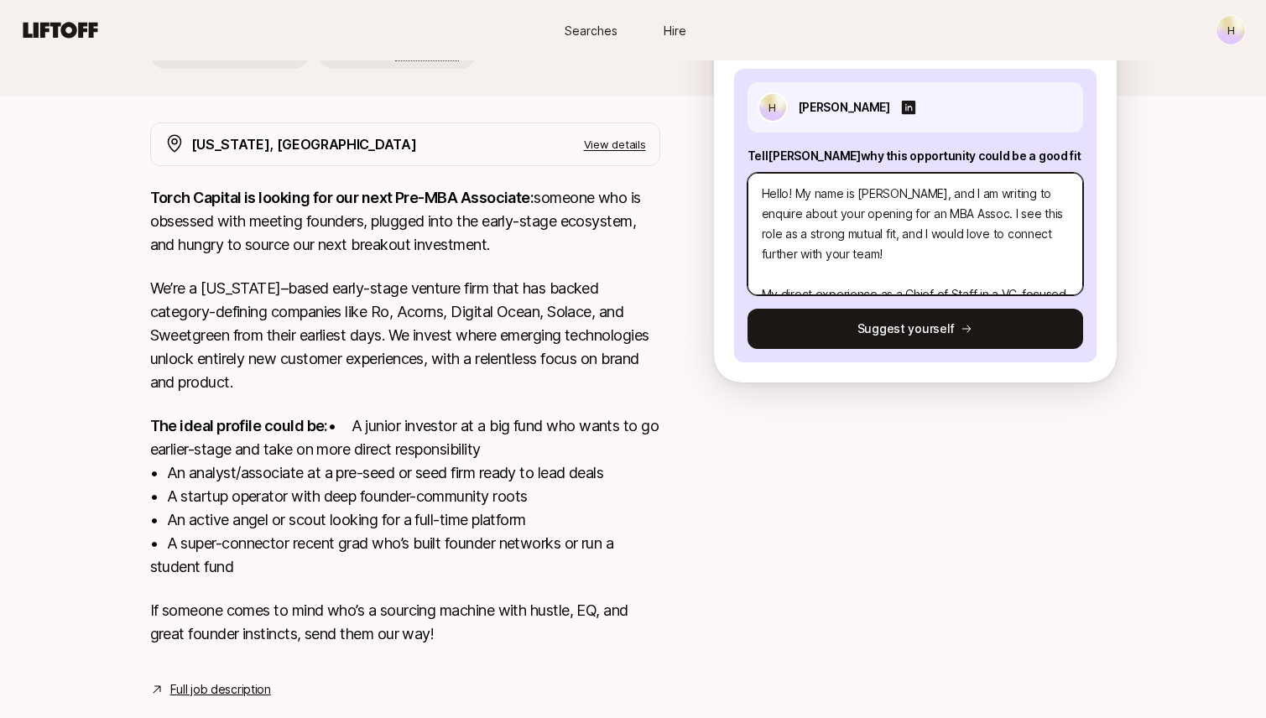
type textarea "Hello! My name is [PERSON_NAME], and I am writing to enquire about your opening…"
type textarea "x"
type textarea "Hello! My name is [PERSON_NAME], and I am writing to enquire about your opening…"
type textarea "x"
type textarea "Hello! My name is [PERSON_NAME], and I am writing to enquire about your opening…"
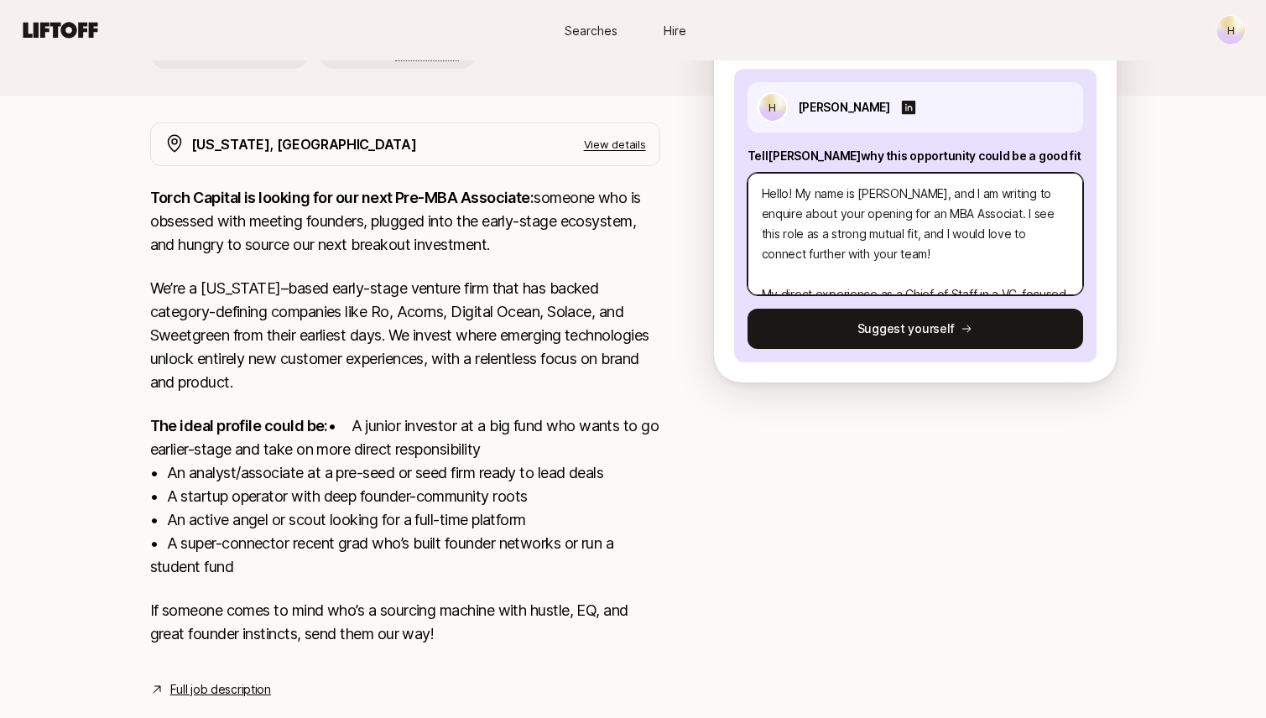
type textarea "x"
type textarea "Hello! My name is [PERSON_NAME], and I am writing to enquire about your opening…"
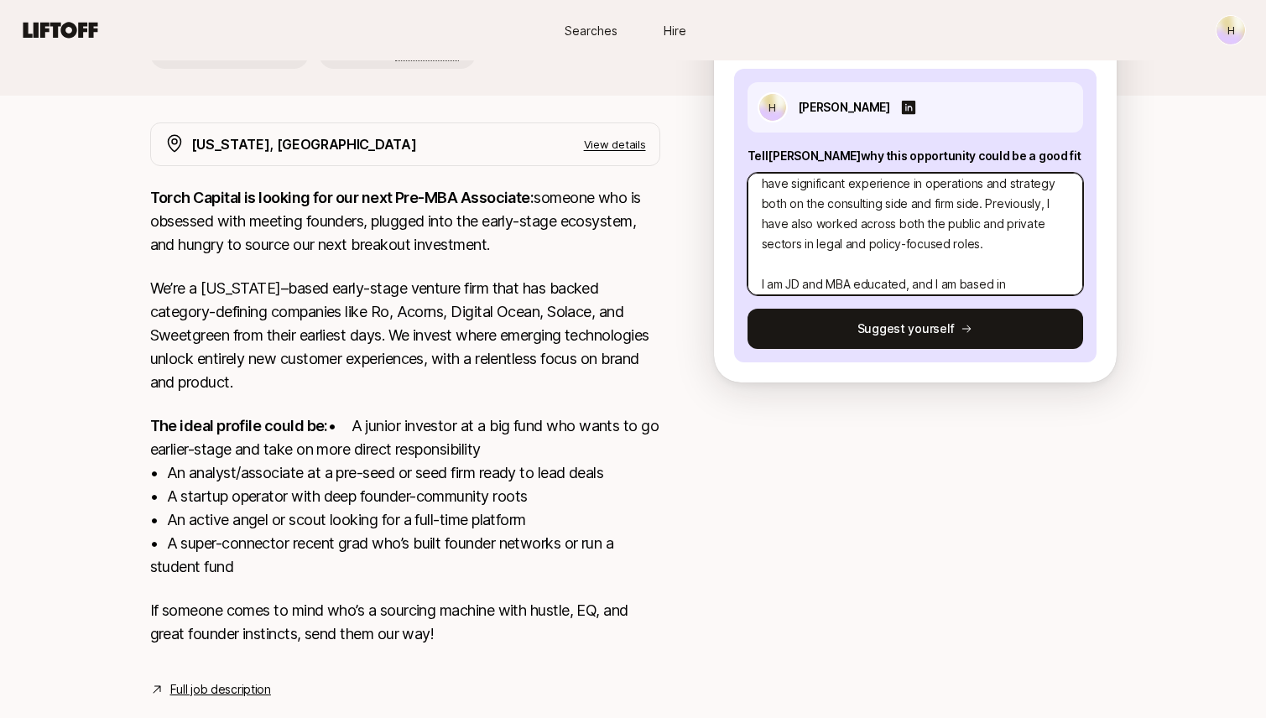
scroll to position [136, 0]
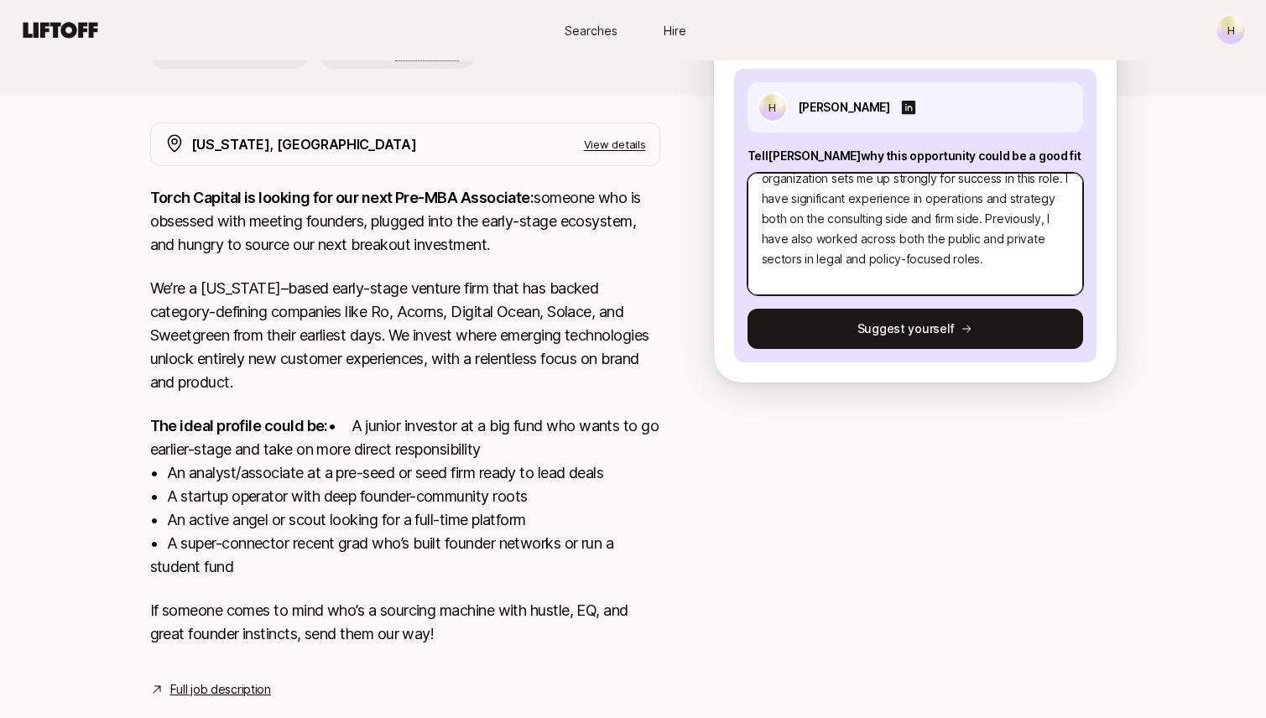
drag, startPoint x: 925, startPoint y: 201, endPoint x: 977, endPoint y: 220, distance: 55.2
click at [977, 220] on textarea "Hello! My name is [PERSON_NAME], and I am writing to enquire about your opening…" at bounding box center [916, 234] width 336 height 122
type textarea "x"
type textarea "Hello! My name is [PERSON_NAME], and I am writing to enquire about your opening…"
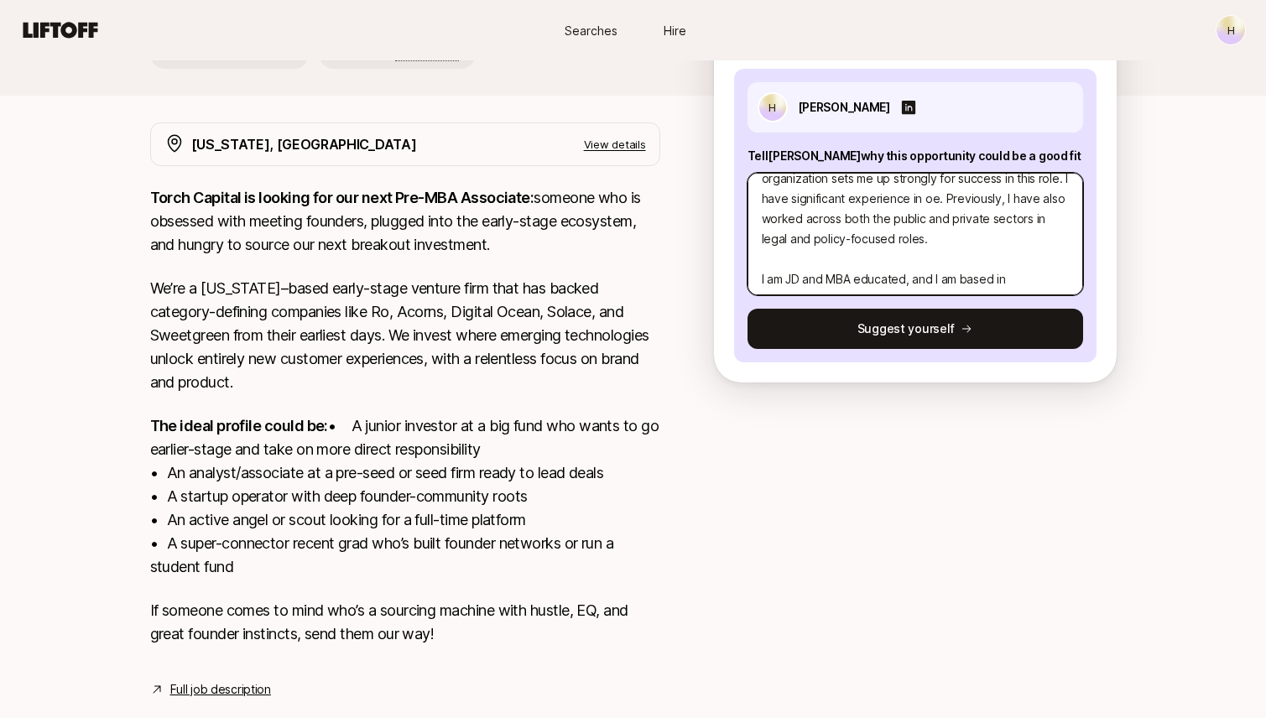
type textarea "x"
type textarea "Hello! My name is [PERSON_NAME], and I am writing to enquire about your opening…"
type textarea "x"
type textarea "Hello! My name is [PERSON_NAME], and I am writing to enquire about your opening…"
type textarea "x"
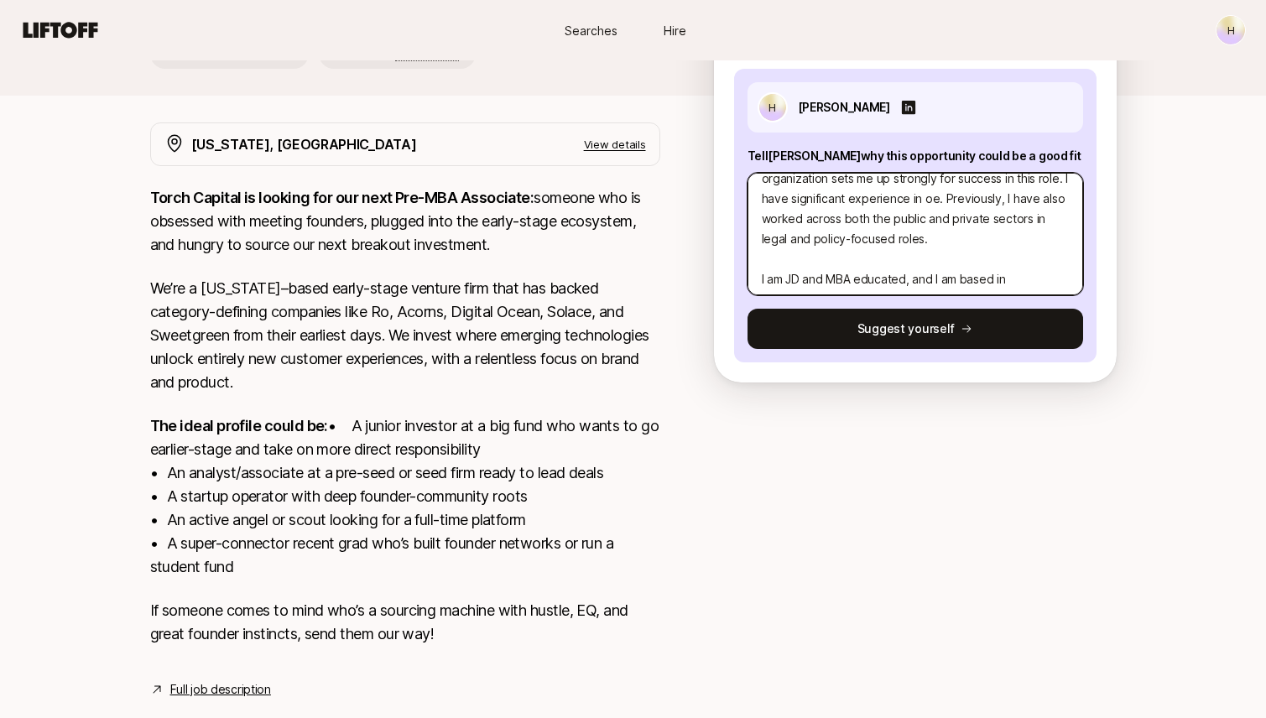
type textarea "Hello! My name is [PERSON_NAME], and I am writing to enquire about your opening…"
type textarea "x"
type textarea "Hello! My name is [PERSON_NAME], and I am writing to enquire about your opening…"
type textarea "x"
type textarea "Hello! My name is [PERSON_NAME], and I am writing to enquire about your opening…"
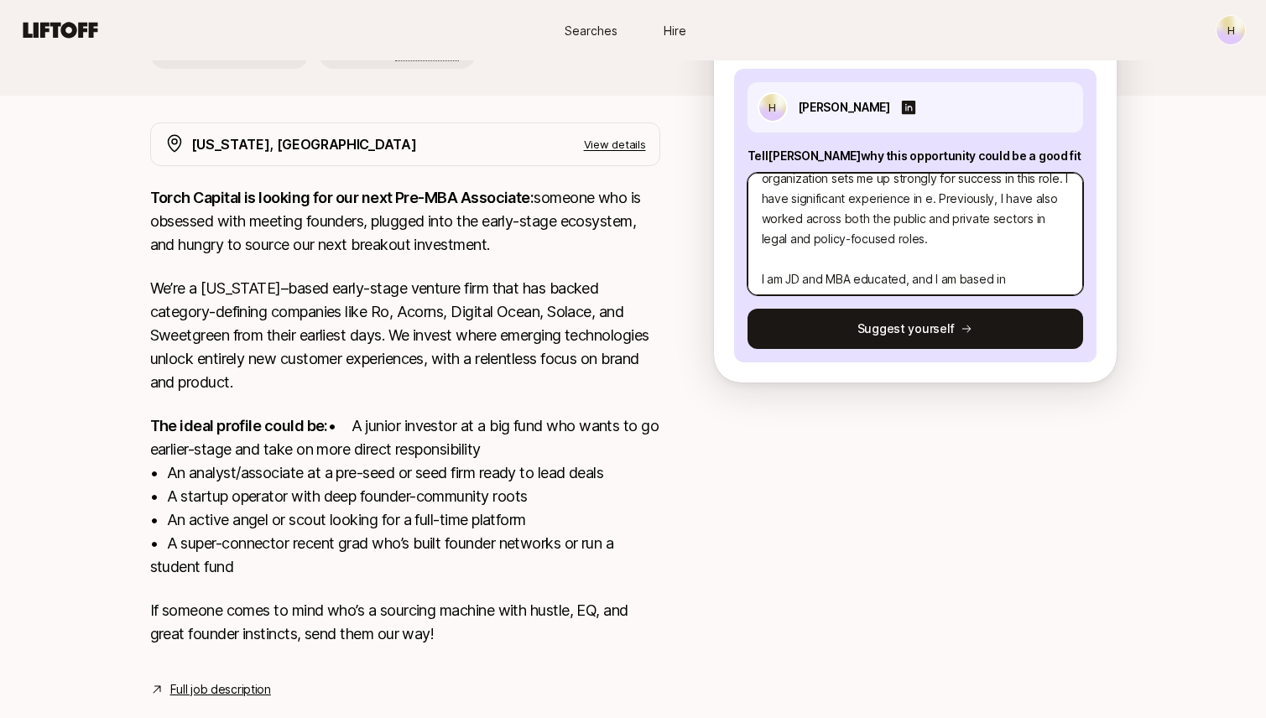
type textarea "x"
type textarea "Hello! My name is [PERSON_NAME], and I am writing to enquire about your opening…"
type textarea "x"
type textarea "Hello! My name is [PERSON_NAME], and I am writing to enquire about your opening…"
type textarea "x"
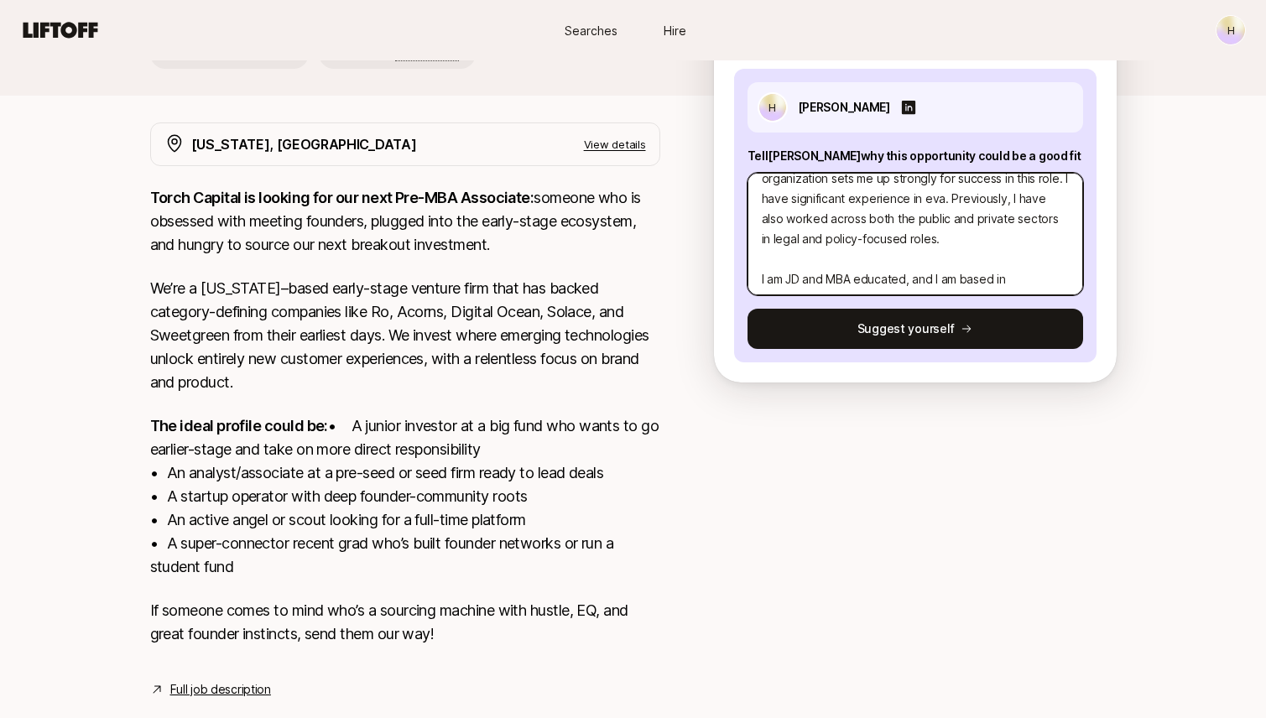
type textarea "Hello! My name is [PERSON_NAME], and I am writing to enquire about your opening…"
type textarea "x"
type textarea "Hello! My name is [PERSON_NAME], and I am writing to enquire about your opening…"
type textarea "x"
type textarea "Hello! My name is [PERSON_NAME], and I am writing to enquire about your opening…"
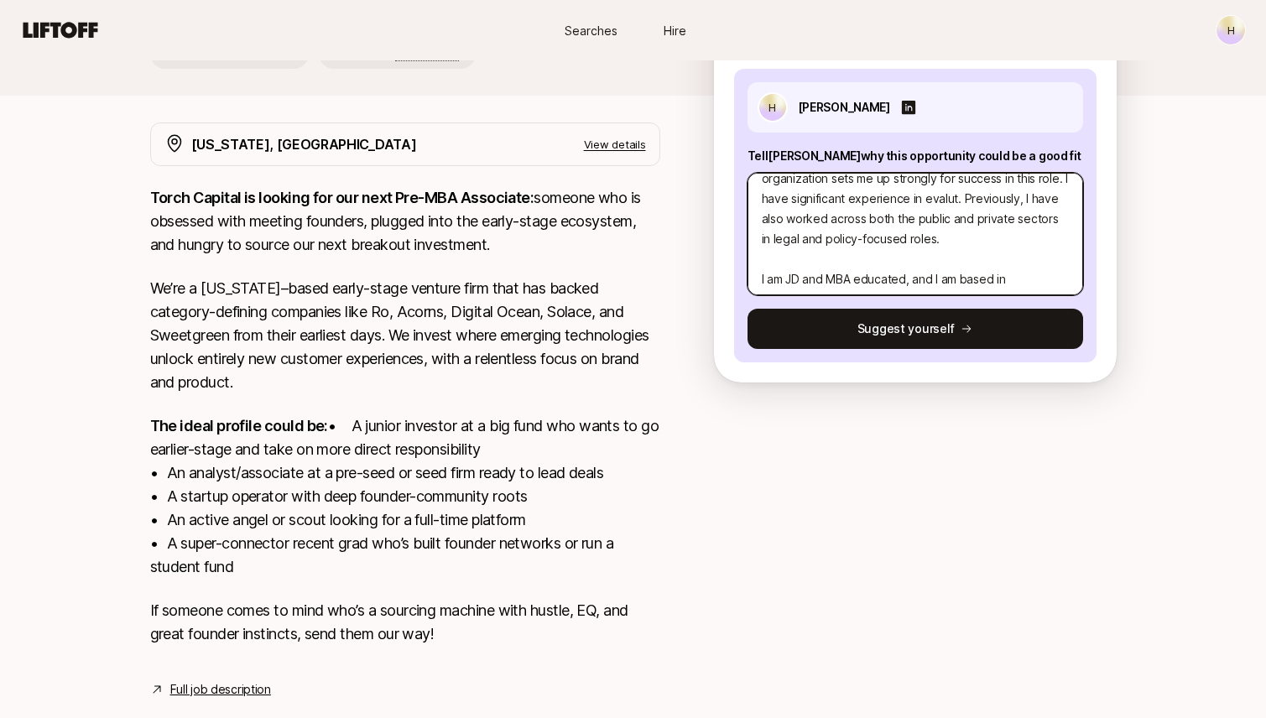
type textarea "x"
type textarea "Hello! My name is [PERSON_NAME], and I am writing to enquire about your opening…"
type textarea "x"
type textarea "Hello! My name is [PERSON_NAME], and I am writing to enquire about your opening…"
type textarea "x"
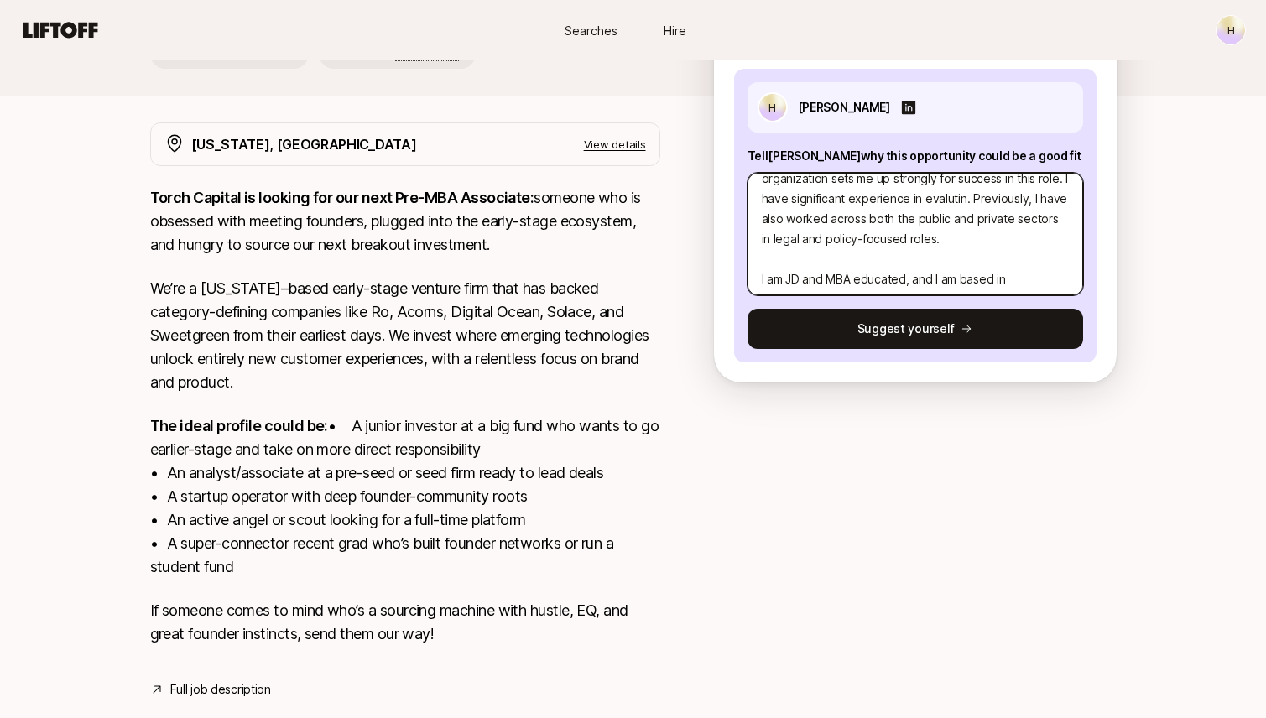
type textarea "Hello! My name is [PERSON_NAME], and I am writing to enquire about your opening…"
type textarea "x"
type textarea "Hello! My name is [PERSON_NAME], and I am writing to enquire about your opening…"
type textarea "x"
type textarea "Hello! My name is [PERSON_NAME], and I am writing to enquire about your opening…"
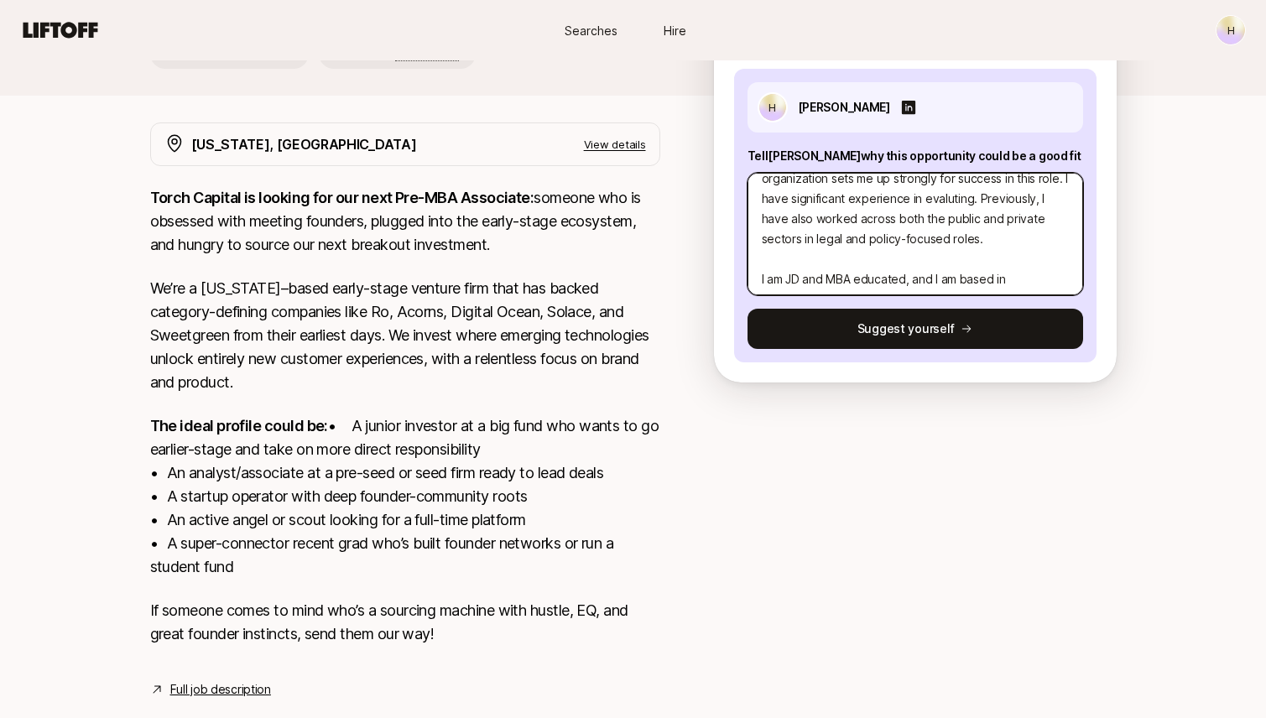
type textarea "x"
type textarea "Hello! My name is [PERSON_NAME], and I am writing to enquire about your opening…"
type textarea "x"
type textarea "Hello! My name is [PERSON_NAME], and I am writing to enquire about your opening…"
type textarea "x"
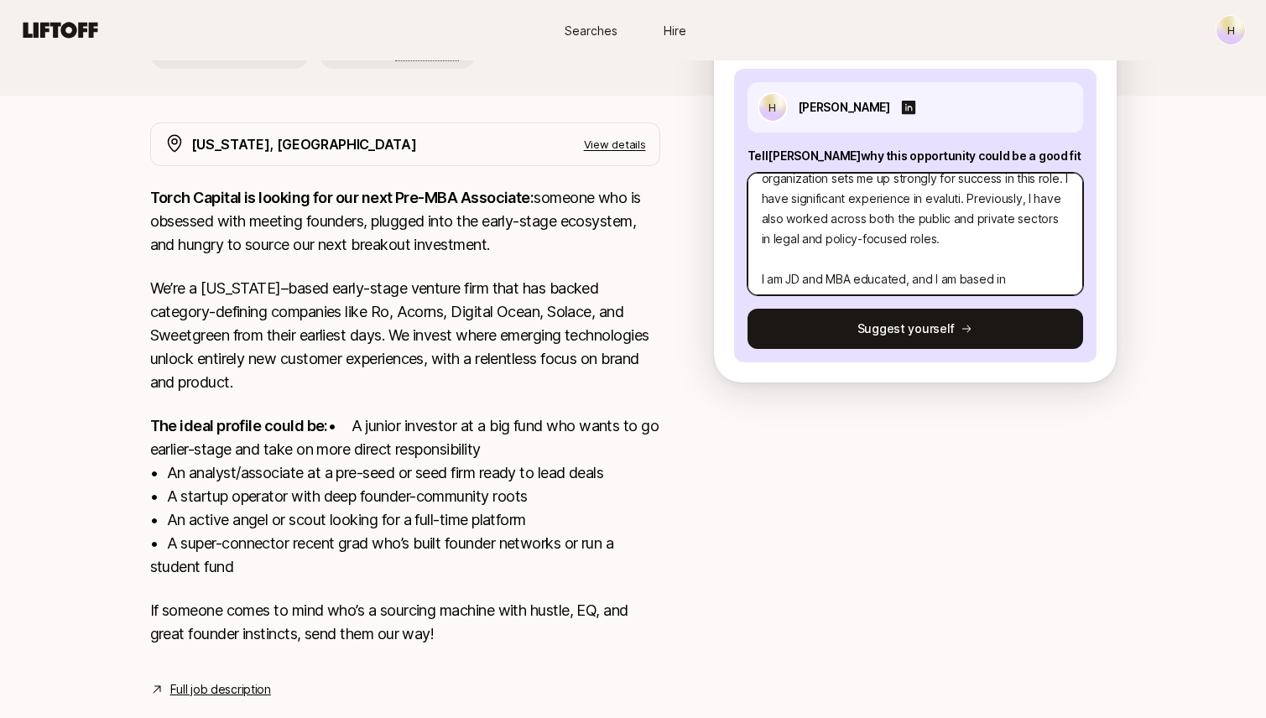
type textarea "Hello! My name is [PERSON_NAME], and I am writing to enquire about your opening…"
type textarea "x"
type textarea "Hello! My name is [PERSON_NAME], and I am writing to enquire about your opening…"
type textarea "x"
type textarea "Hello! My name is [PERSON_NAME], and I am writing to enquire about your opening…"
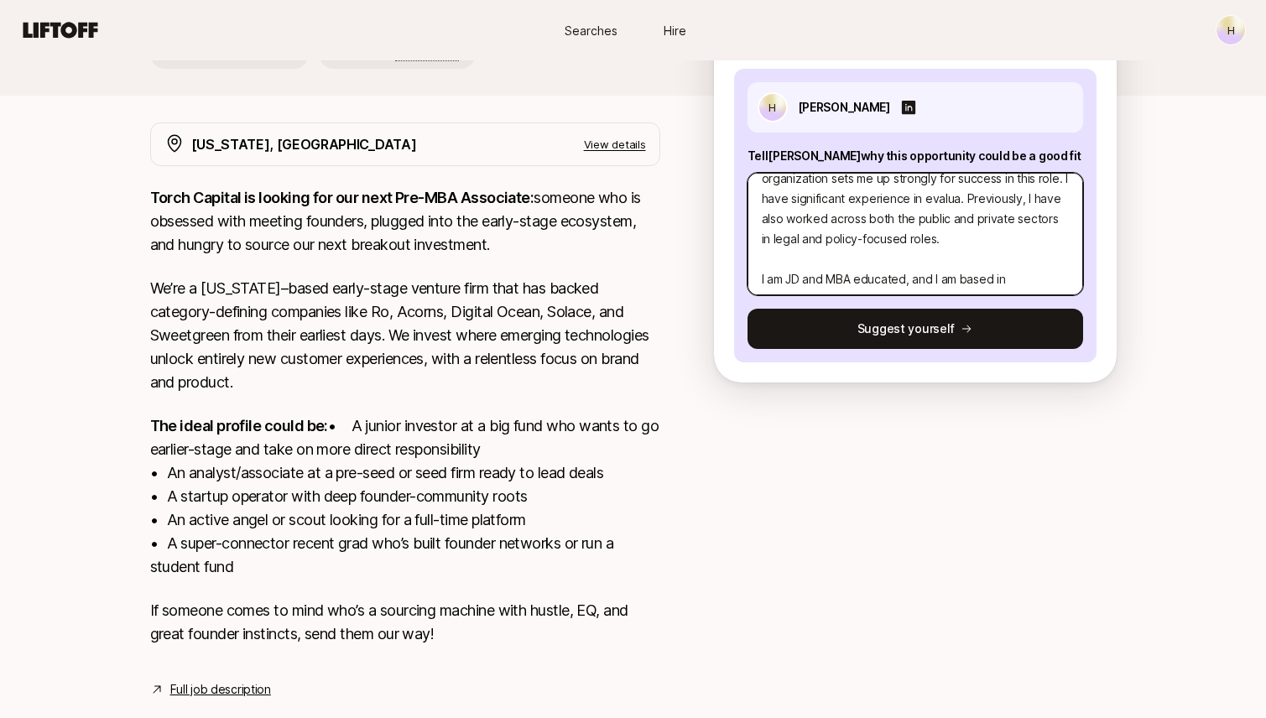
type textarea "x"
type textarea "Hello! My name is [PERSON_NAME], and I am writing to enquire about your opening…"
type textarea "x"
type textarea "Hello! My name is [PERSON_NAME], and I am writing to enquire about your opening…"
type textarea "x"
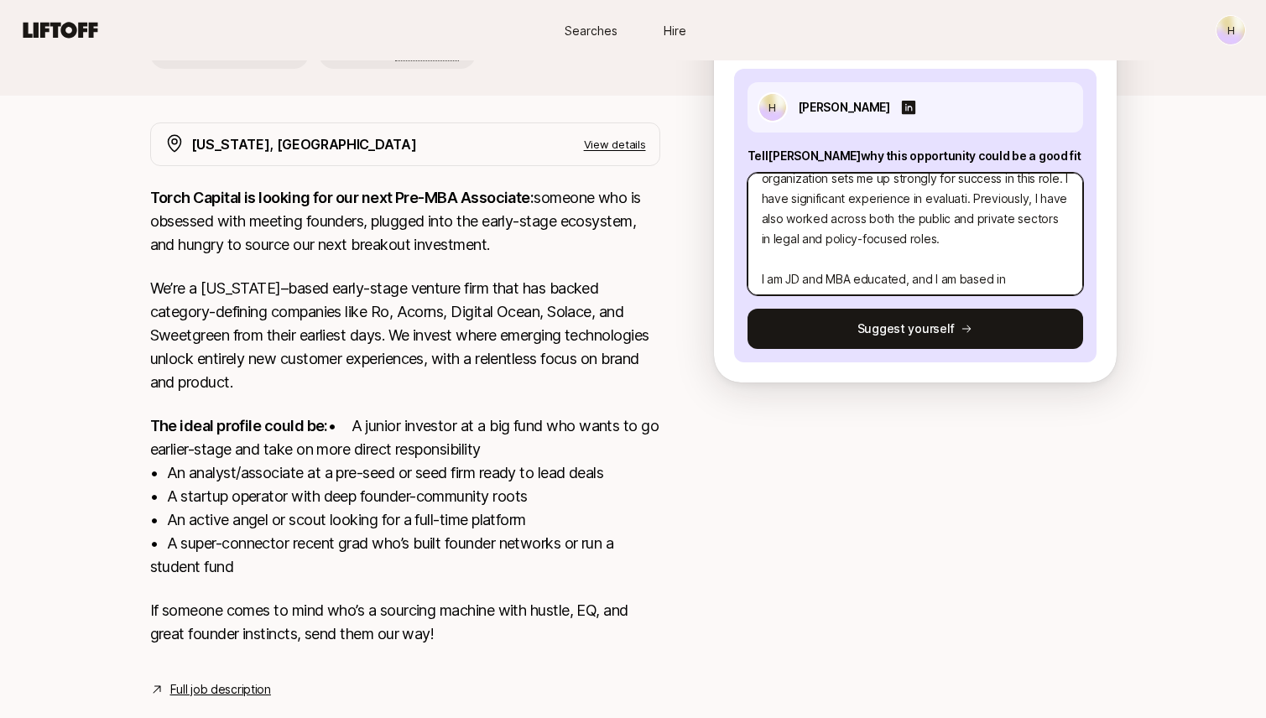
type textarea "Hello! My name is [PERSON_NAME], and I am writing to enquire about your opening…"
type textarea "x"
type textarea "Hello! My name is [PERSON_NAME], and I am writing to enquire about your opening…"
type textarea "x"
type textarea "Hello! My name is [PERSON_NAME], and I am writing to enquire about your opening…"
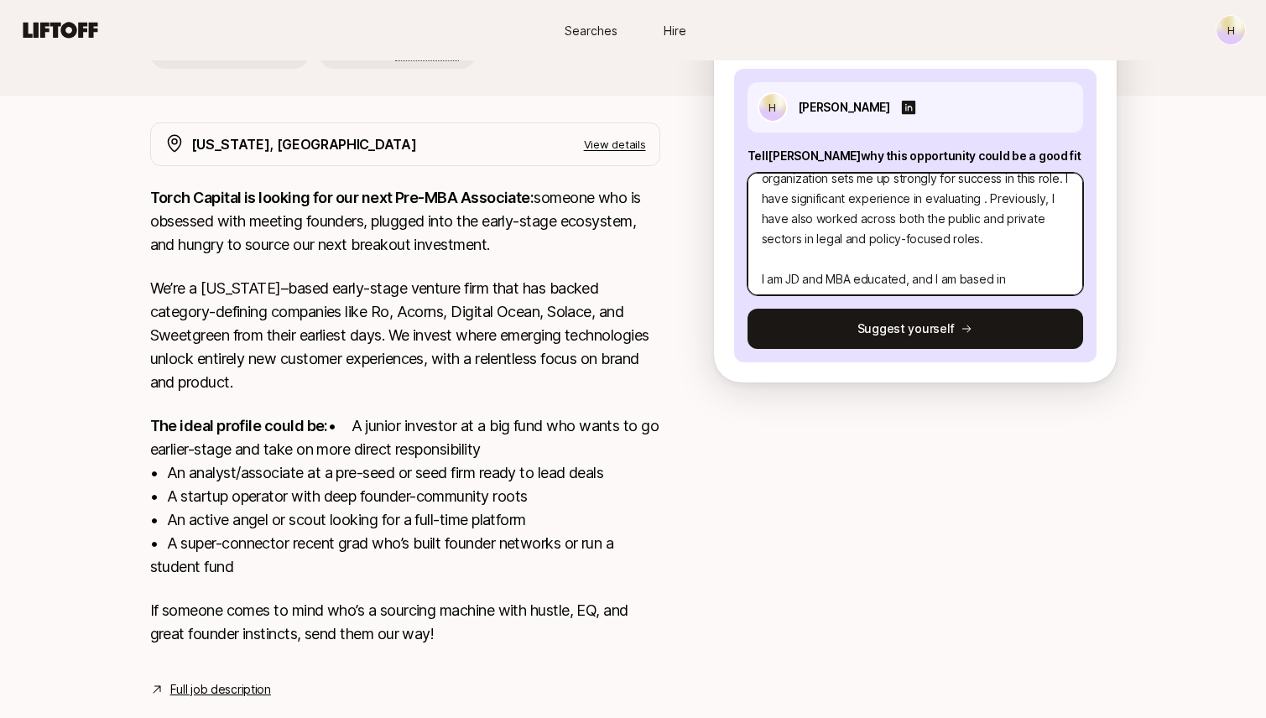
type textarea "x"
type textarea "Hello! My name is [PERSON_NAME], and I am writing to enquire about your opening…"
type textarea "x"
type textarea "Hello! My name is [PERSON_NAME], and I am writing to enquire about your opening…"
type textarea "x"
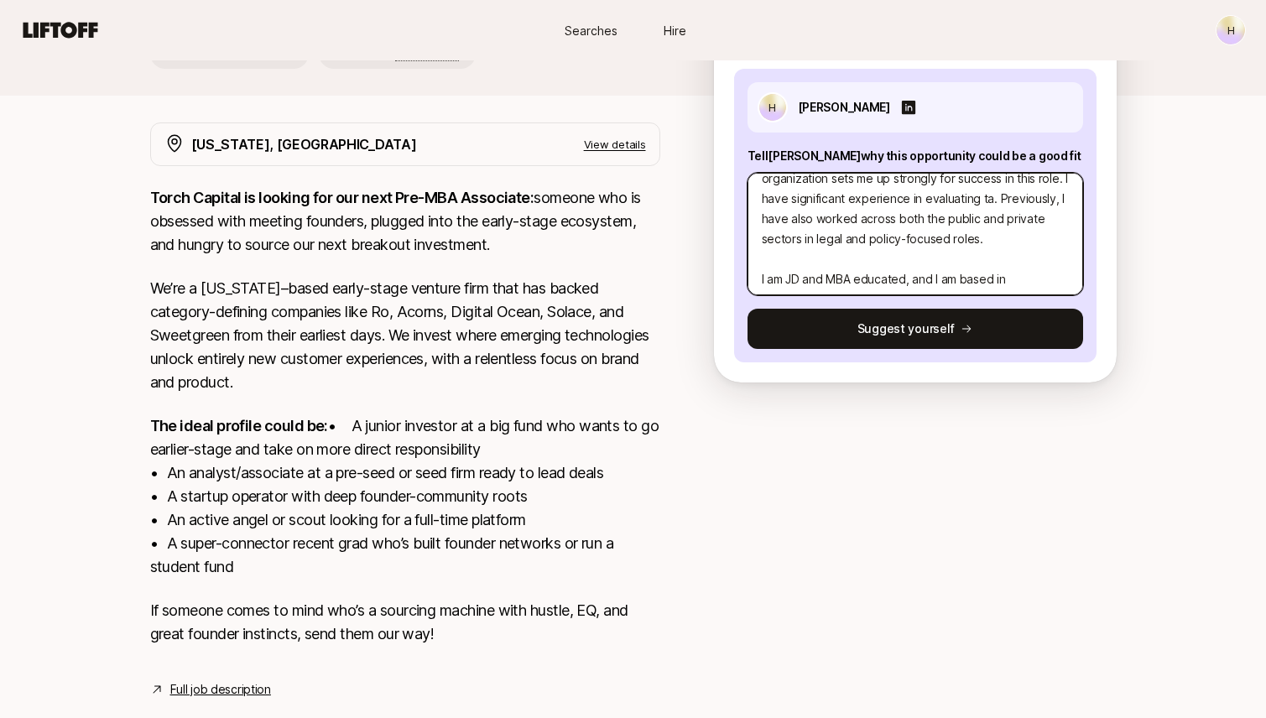
type textarea "Hello! My name is [PERSON_NAME], and I am writing to enquire about your opening…"
type textarea "x"
type textarea "Hello! My name is [PERSON_NAME], and I am writing to enquire about your opening…"
type textarea "x"
type textarea "Hello! My name is [PERSON_NAME], and I am writing to enquire about your opening…"
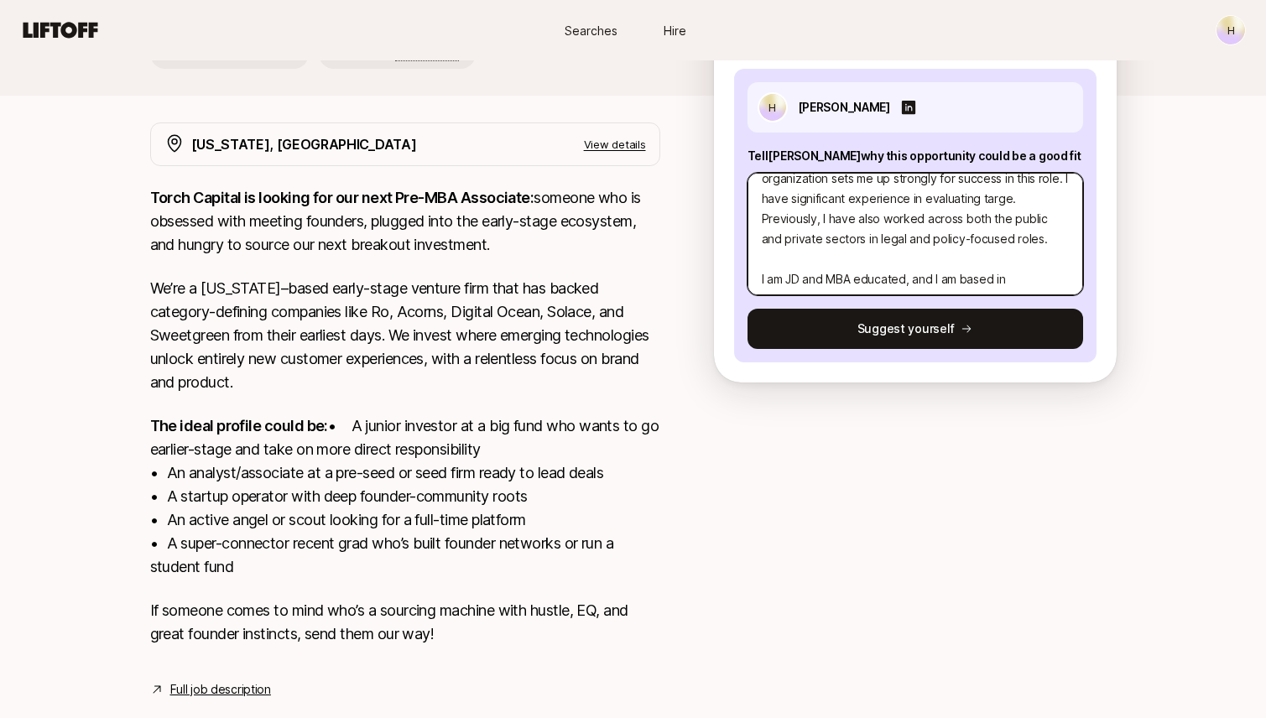
type textarea "x"
type textarea "Hello! My name is [PERSON_NAME], and I am writing to enquire about your opening…"
type textarea "x"
type textarea "Hello! My name is [PERSON_NAME], and I am writing to enquire about your opening…"
type textarea "x"
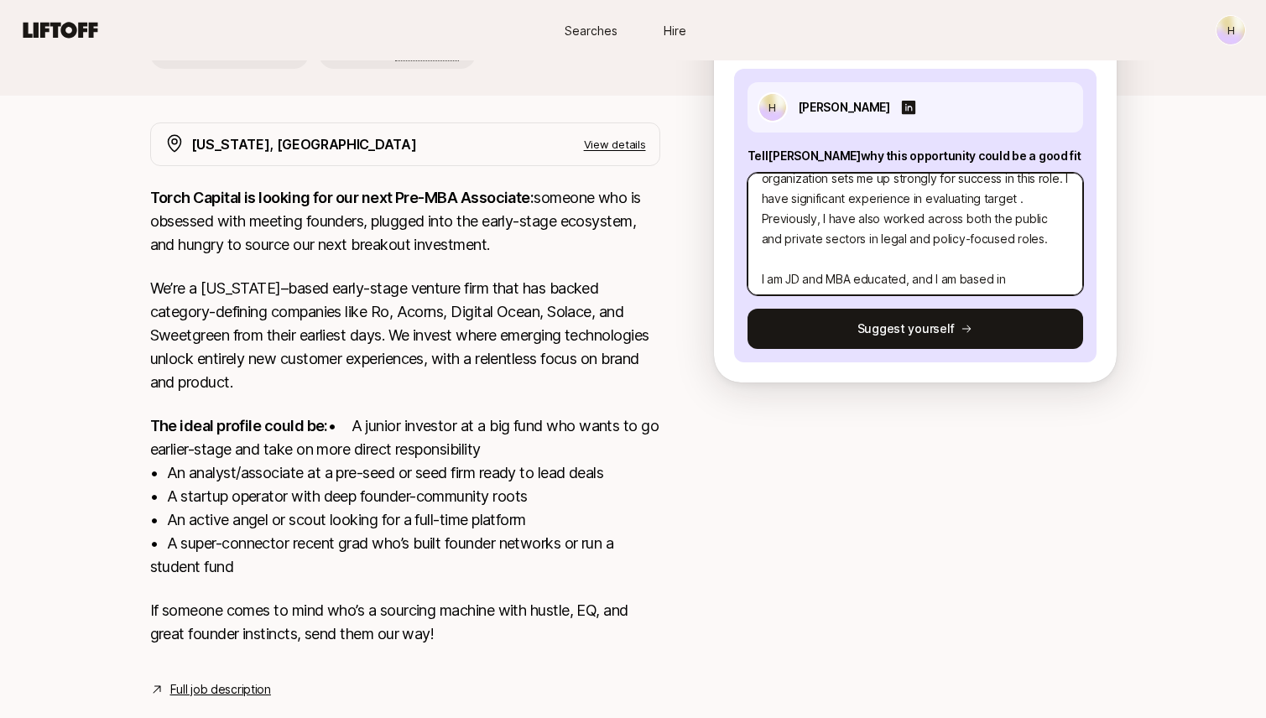
type textarea "Hello! My name is [PERSON_NAME], and I am writing to enquire about your opening…"
type textarea "x"
type textarea "Hello! My name is [PERSON_NAME], and I am writing to enquire about your opening…"
type textarea "x"
type textarea "Hello! My name is [PERSON_NAME], and I am writing to enquire about your opening…"
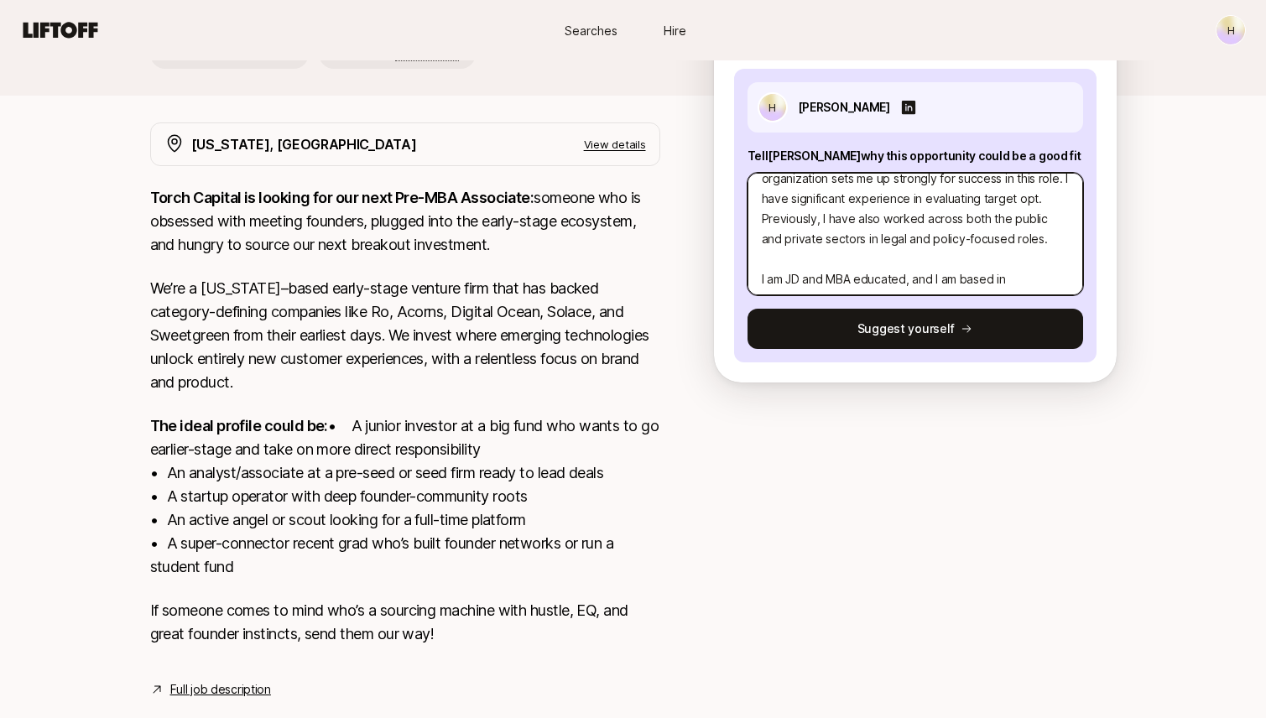
type textarea "x"
type textarea "Hello! My name is [PERSON_NAME], and I am writing to enquire about your opening…"
type textarea "x"
type textarea "Hello! My name is [PERSON_NAME], and I am writing to enquire about your opening…"
type textarea "x"
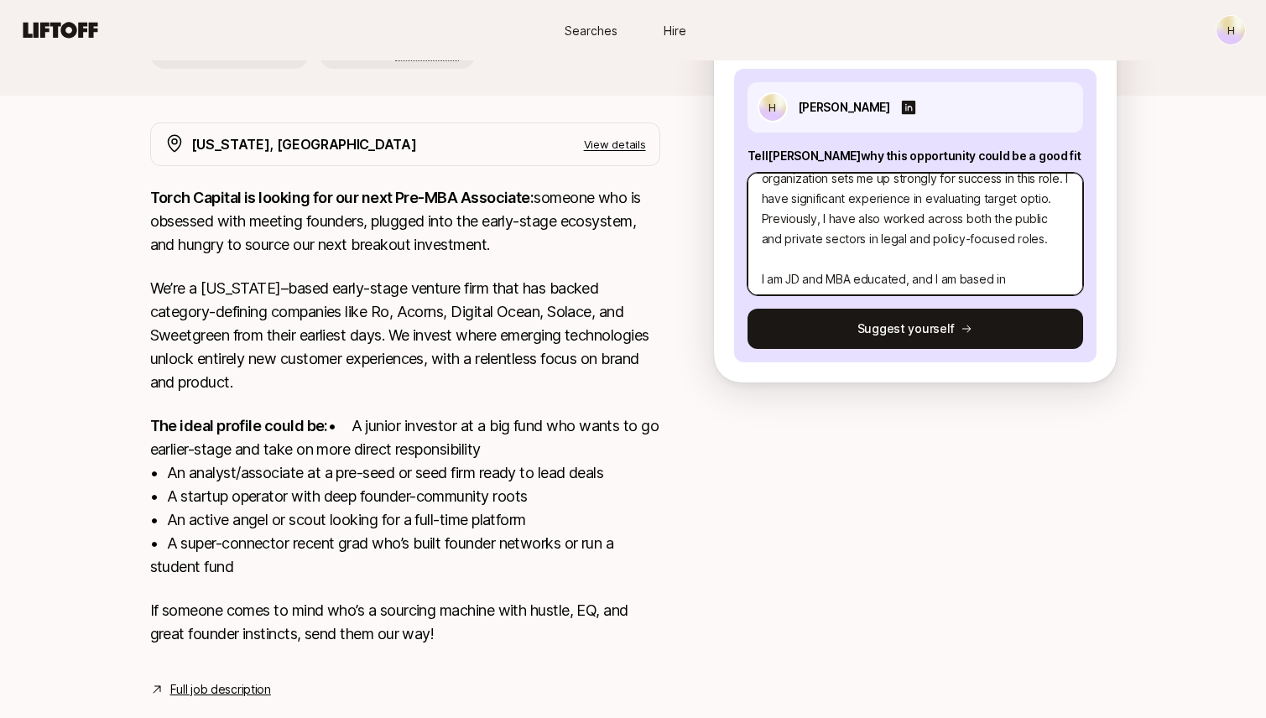
type textarea "Hello! My name is [PERSON_NAME], and I am writing to enquire about your opening…"
type textarea "x"
type textarea "Hello! My name is [PERSON_NAME], and I am writing to enquire about your opening…"
type textarea "x"
type textarea "Hello! My name is [PERSON_NAME], and I am writing to enquire about your opening…"
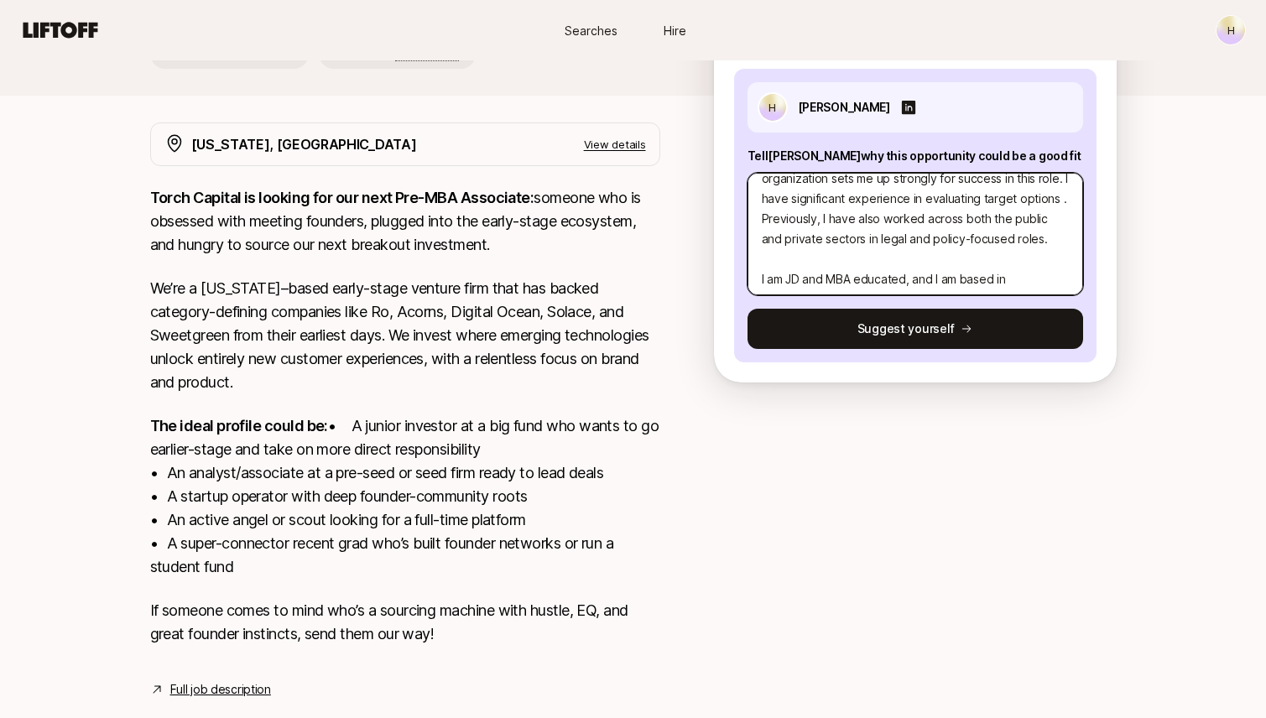
type textarea "x"
type textarea "Hello! My name is [PERSON_NAME], and I am writing to enquire about your opening…"
type textarea "x"
type textarea "Hello! My name is [PERSON_NAME], and I am writing to enquire about your opening…"
type textarea "x"
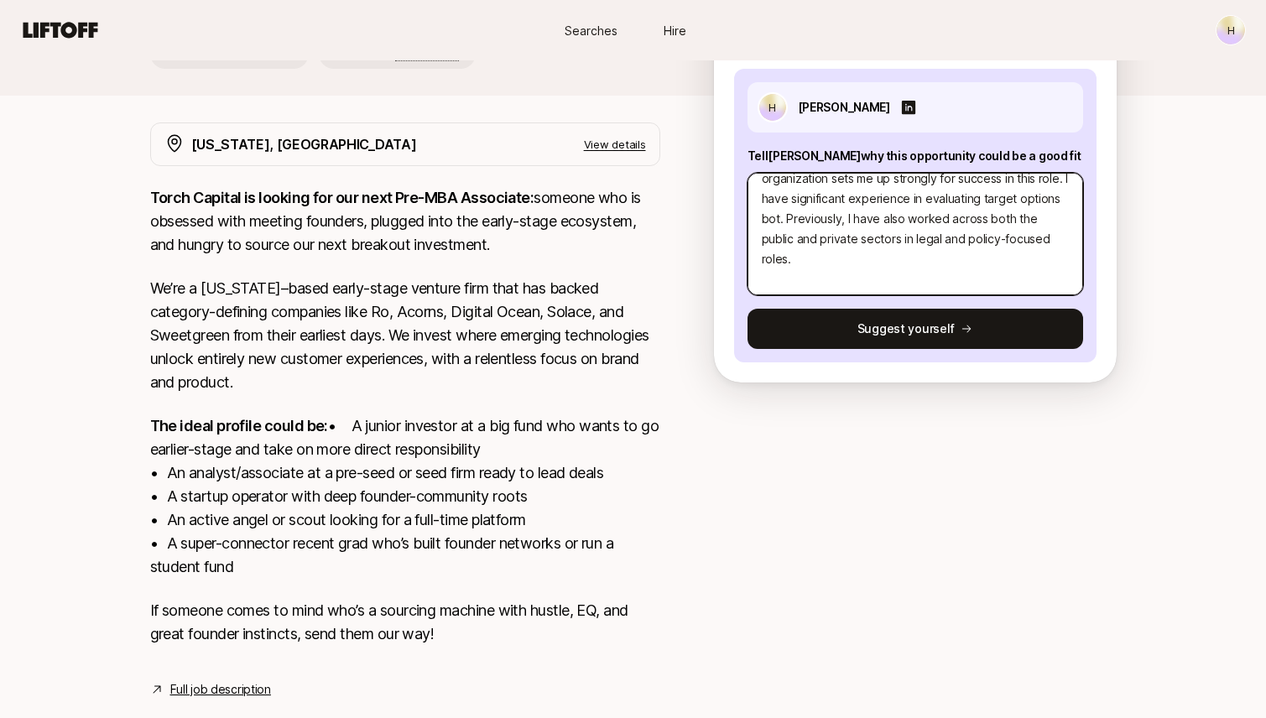
type textarea "Hello! My name is [PERSON_NAME], and I am writing to enquire about your opening…"
type textarea "x"
type textarea "Hello! My name is [PERSON_NAME], and I am writing to enquire about your opening…"
click at [796, 220] on textarea "Hello! My name is [PERSON_NAME], and I am writing to enquire about your opening…" at bounding box center [916, 234] width 336 height 122
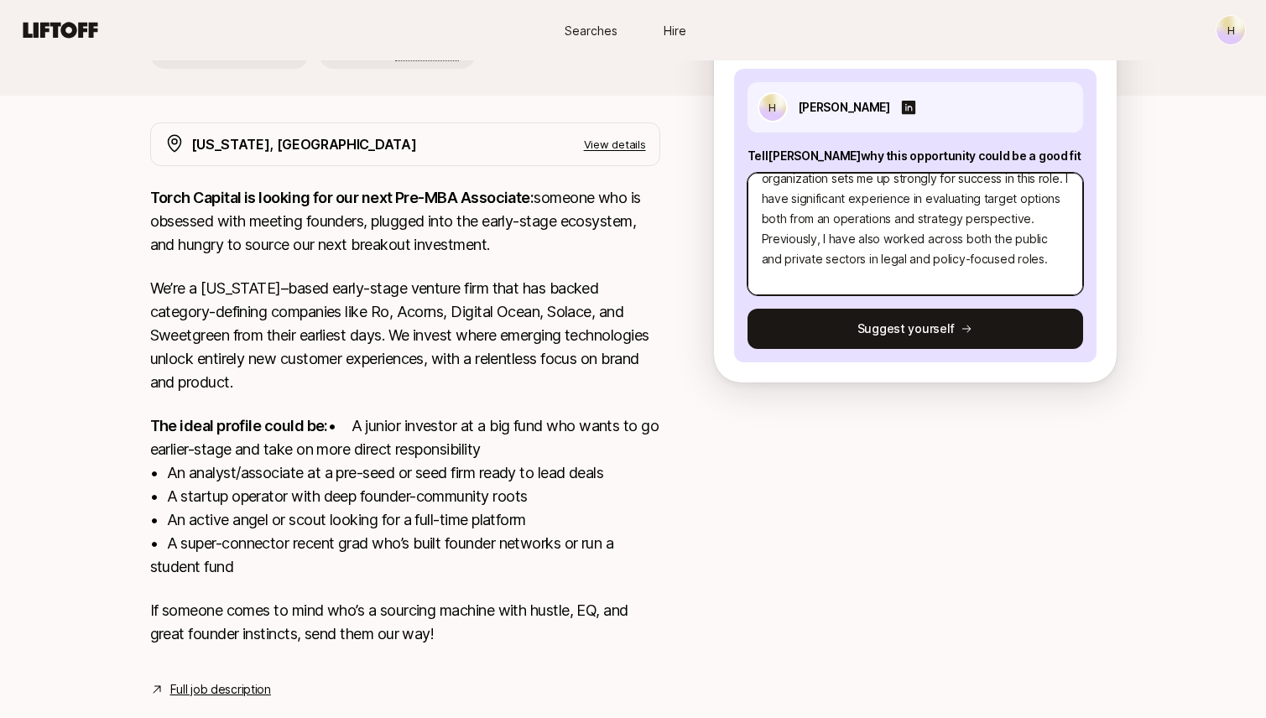
click at [826, 219] on textarea "Hello! My name is [PERSON_NAME], and I am writing to enquire about your opening…" at bounding box center [916, 234] width 336 height 122
click at [1039, 215] on textarea "Hello! My name is [PERSON_NAME], and I am writing to enquire about your opening…" at bounding box center [916, 234] width 336 height 122
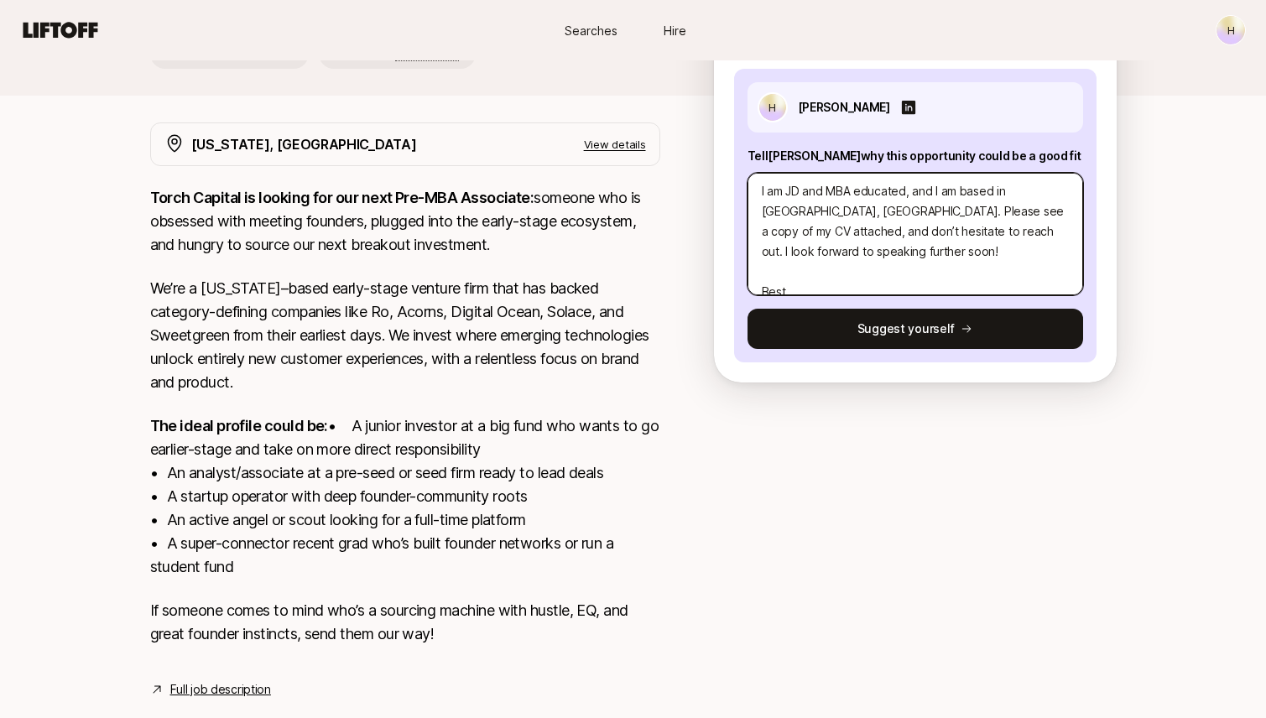
scroll to position [243, 0]
click at [905, 195] on textarea "Hello! My name is [PERSON_NAME], and I am writing to enquire about your opening…" at bounding box center [916, 234] width 336 height 122
click at [843, 222] on textarea "Hello! My name is [PERSON_NAME], and I am writing to enquire about your opening…" at bounding box center [916, 234] width 336 height 122
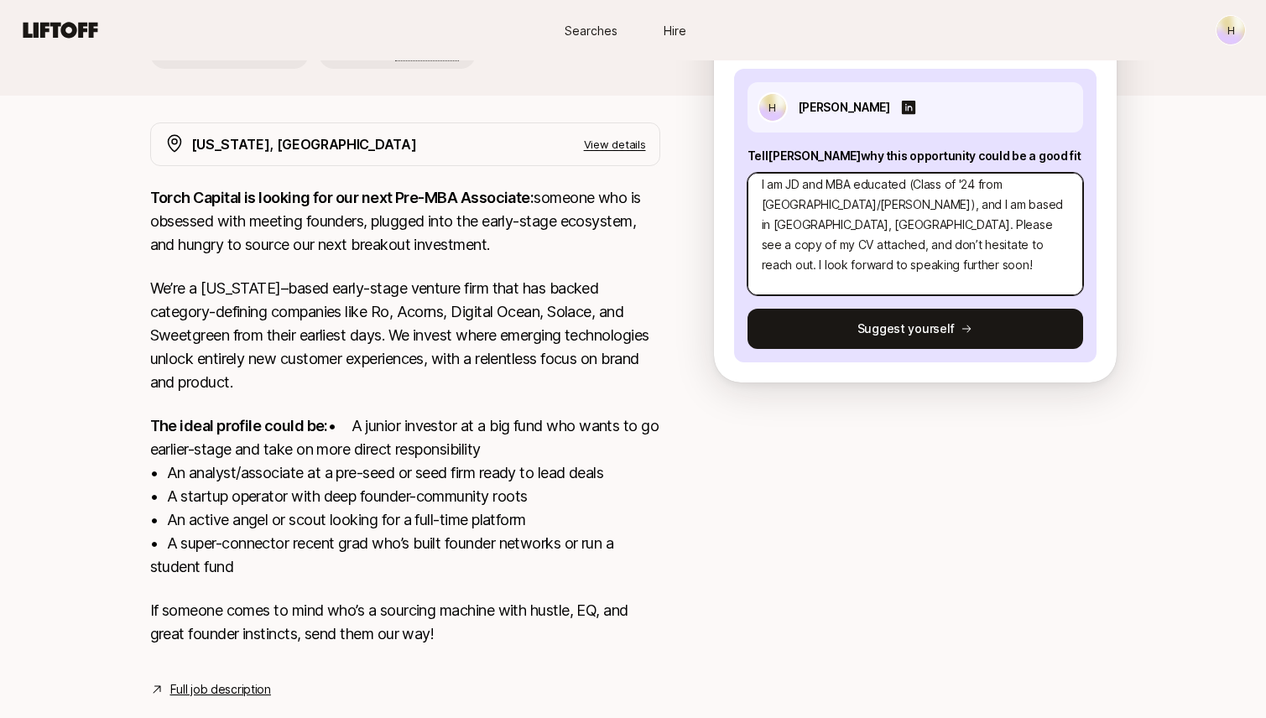
scroll to position [250, 0]
drag, startPoint x: 1021, startPoint y: 205, endPoint x: 951, endPoint y: 219, distance: 71.9
click at [951, 219] on textarea "Hello! My name is [PERSON_NAME], and I am writing to enquire about your opening…" at bounding box center [916, 234] width 336 height 122
click at [907, 231] on textarea "Hello! My name is [PERSON_NAME], and I am writing to enquire about your opening…" at bounding box center [916, 234] width 336 height 122
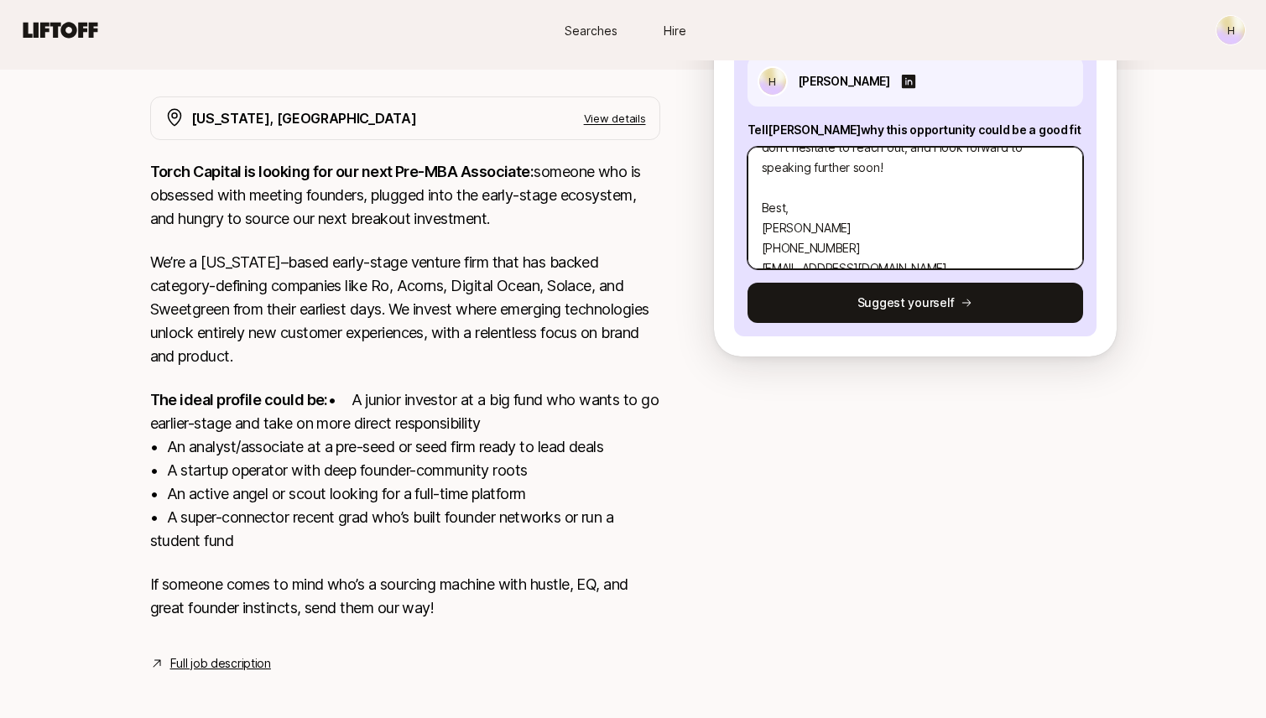
scroll to position [285, 0]
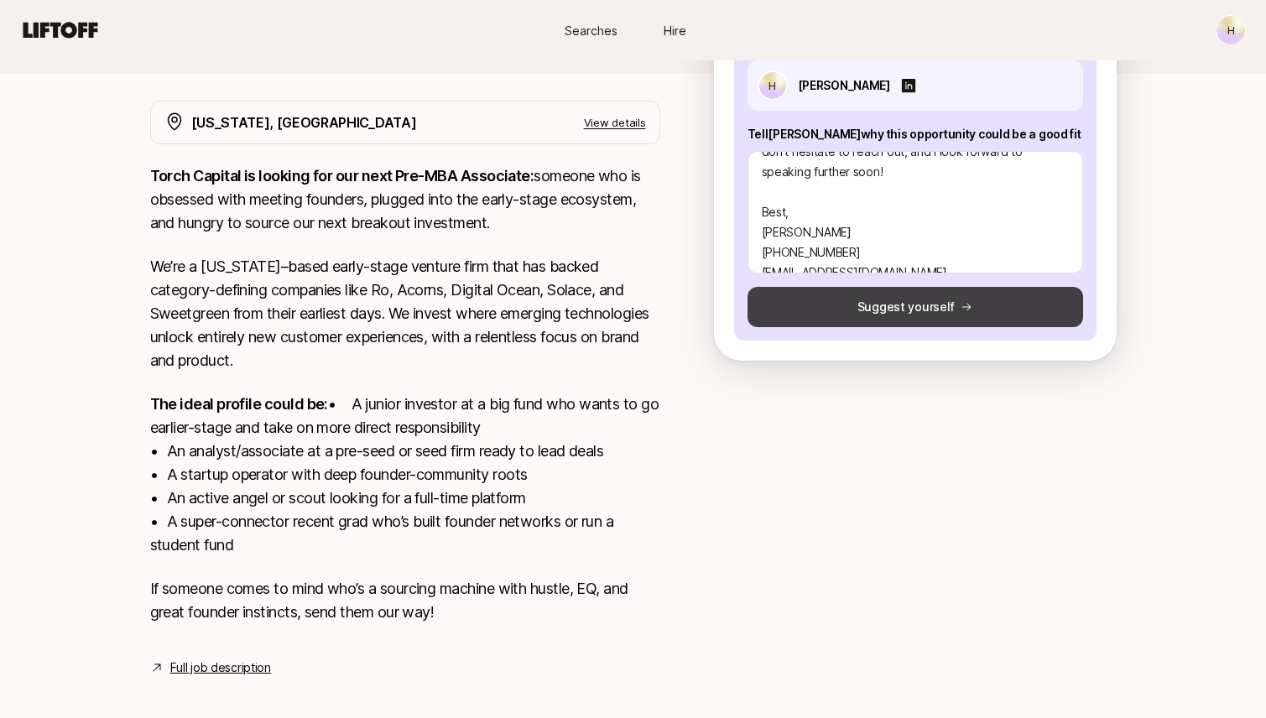
click at [823, 311] on button "Suggest yourself" at bounding box center [916, 307] width 336 height 40
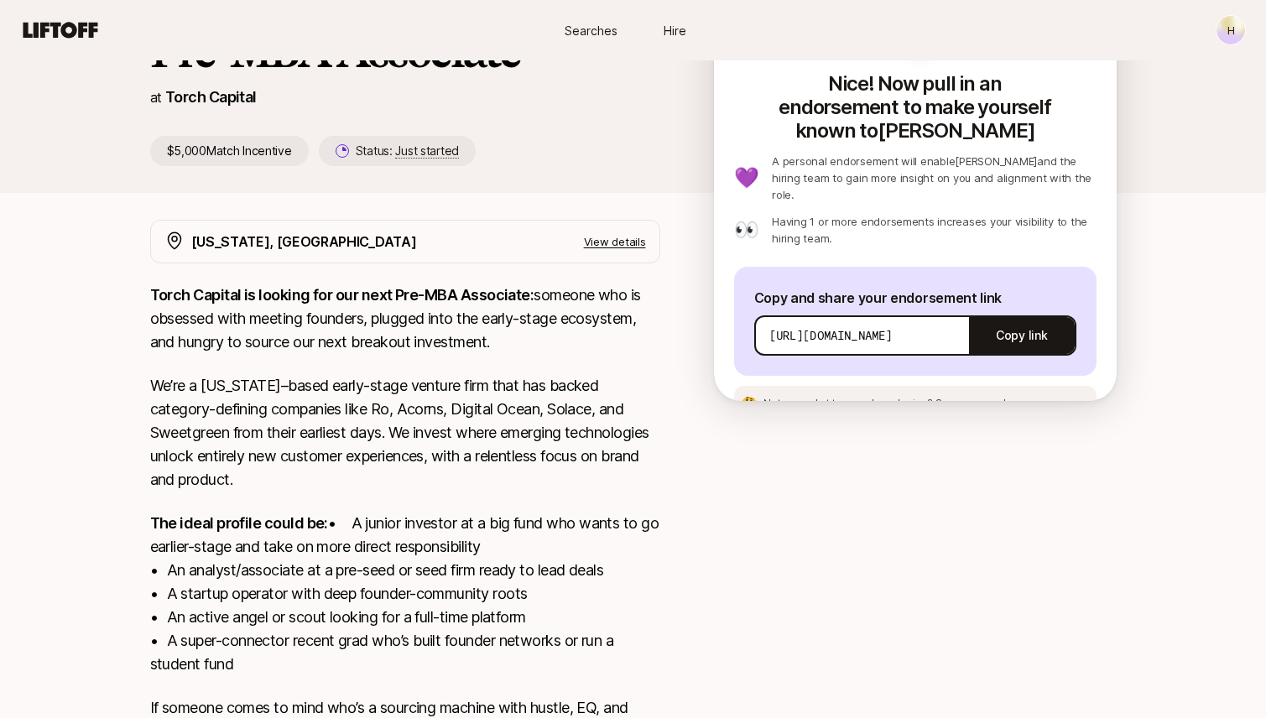
scroll to position [160, 0]
